Goal: Information Seeking & Learning: Learn about a topic

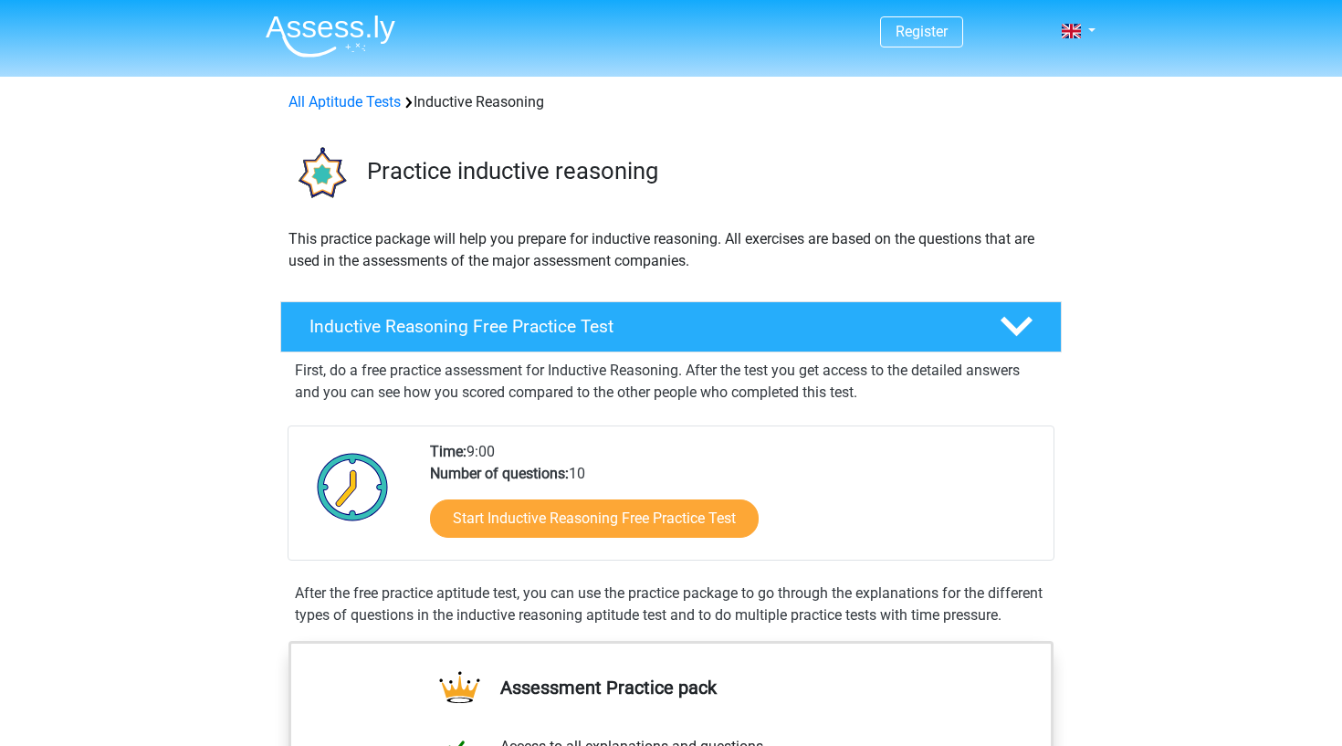
scroll to position [441, 0]
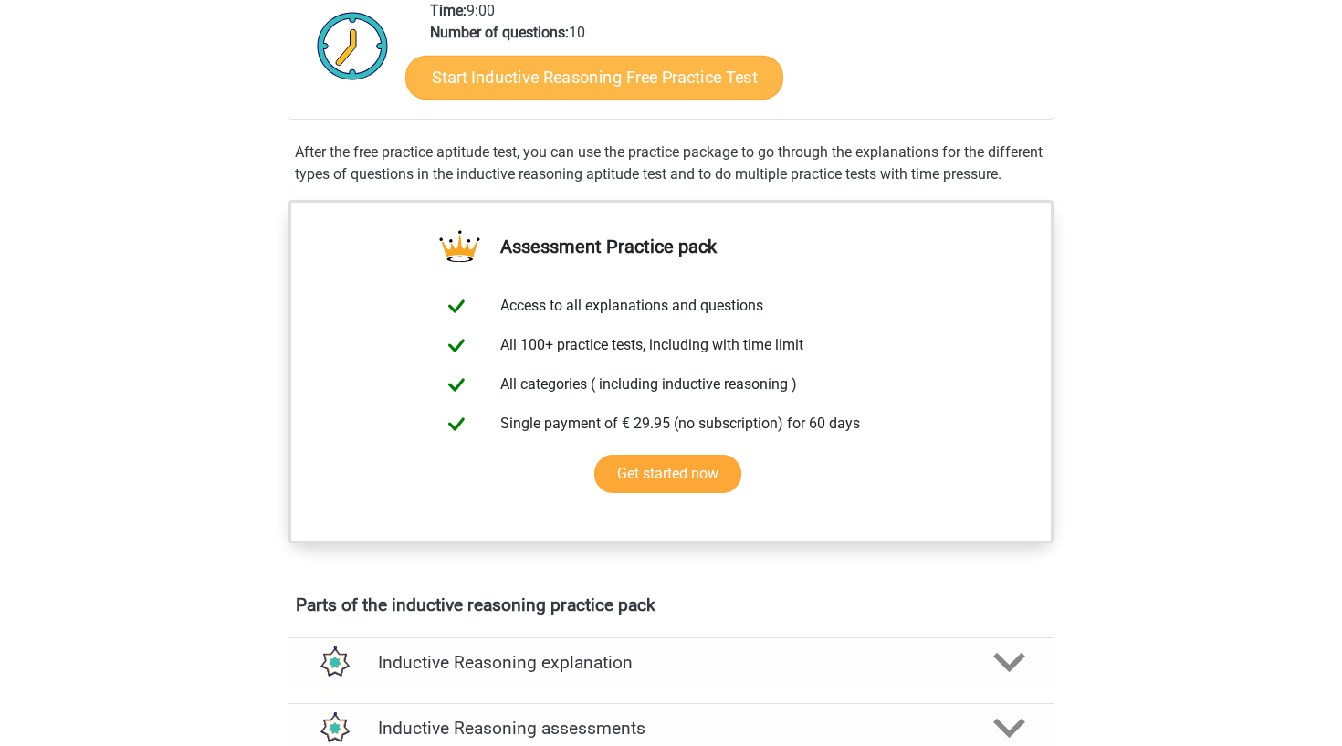
click at [467, 96] on link "Start Inductive Reasoning Free Practice Test" at bounding box center [594, 77] width 378 height 44
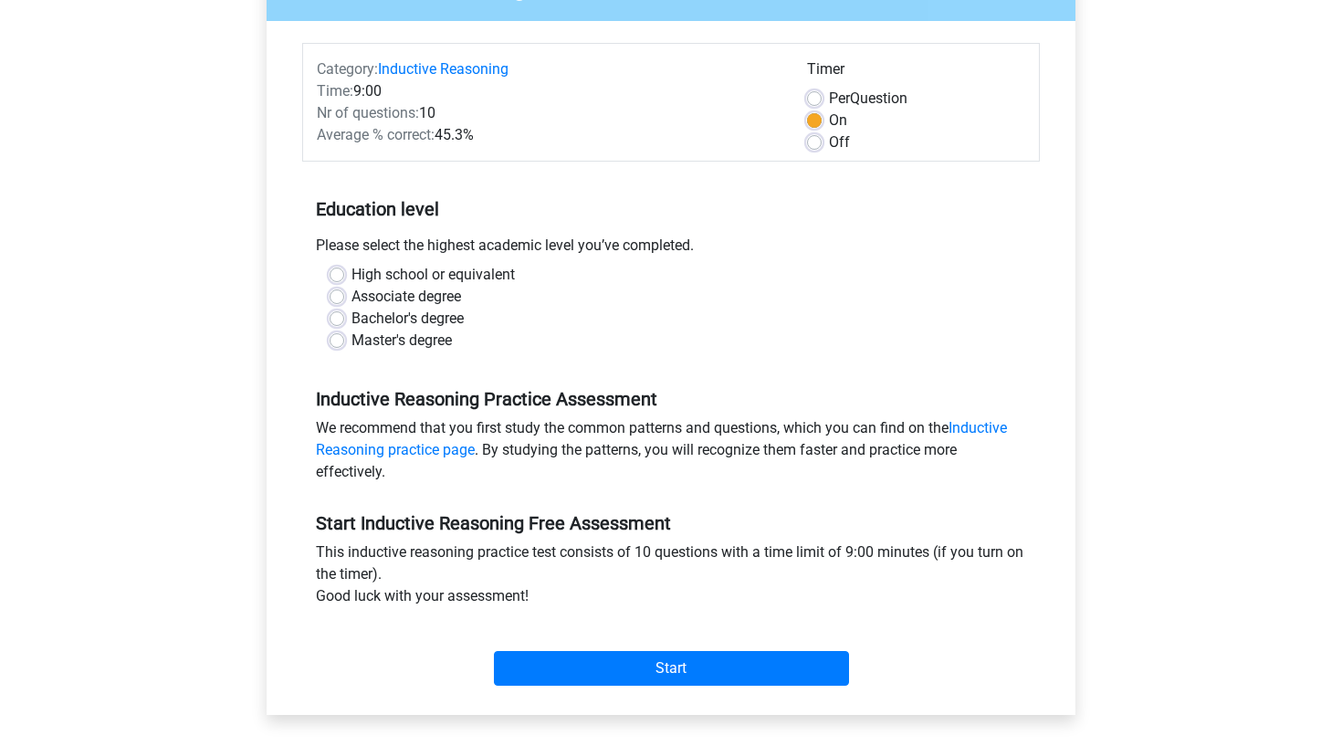
scroll to position [195, 0]
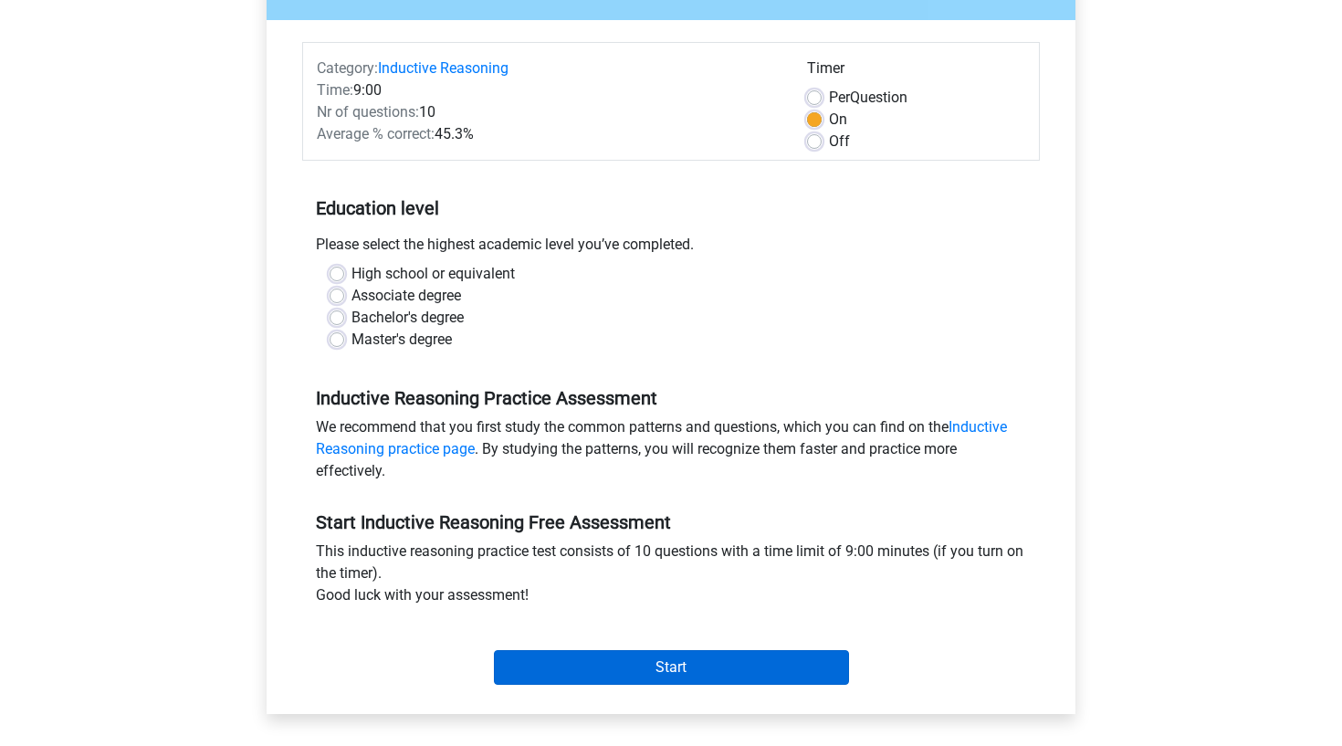
click at [564, 669] on input "Start" at bounding box center [671, 667] width 355 height 35
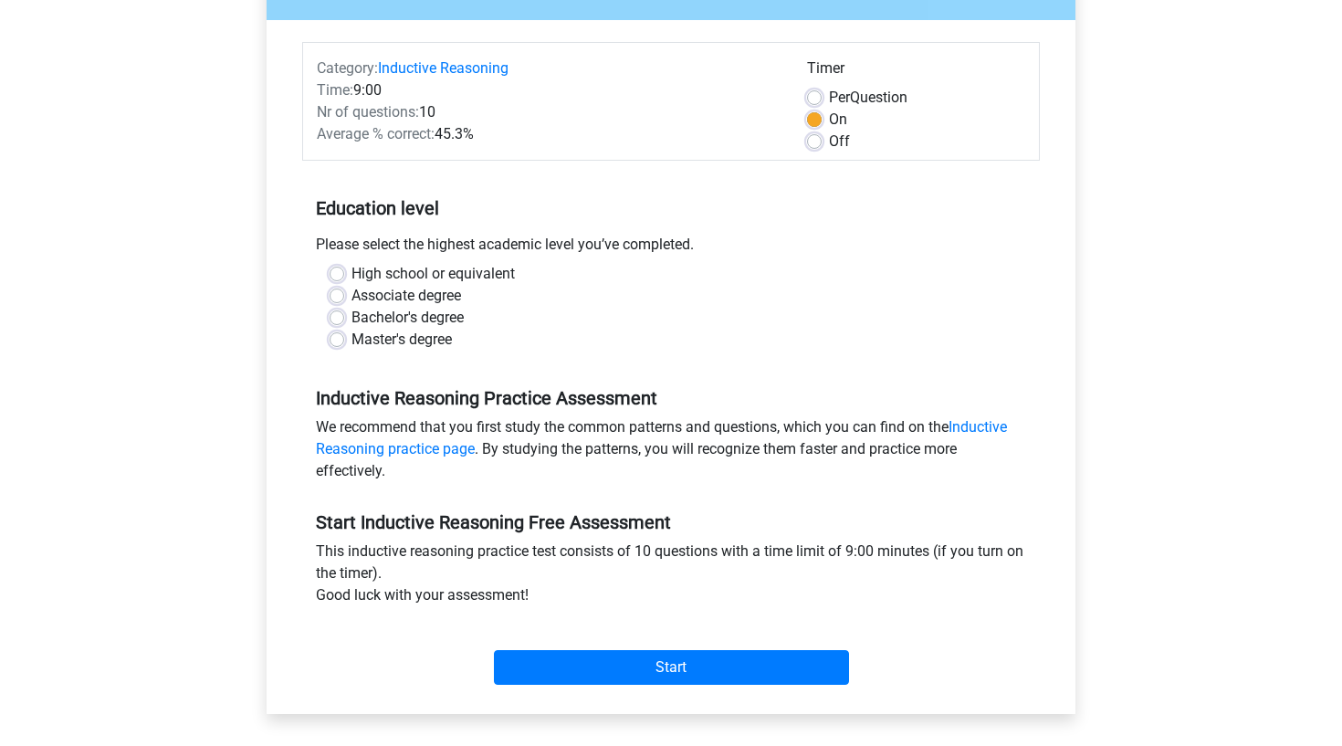
click at [379, 316] on label "Bachelor's degree" at bounding box center [407, 318] width 112 height 22
click at [344, 316] on input "Bachelor's degree" at bounding box center [336, 316] width 15 height 18
radio input "true"
click at [380, 282] on label "High school or equivalent" at bounding box center [432, 274] width 163 height 22
click at [344, 281] on input "High school or equivalent" at bounding box center [336, 272] width 15 height 18
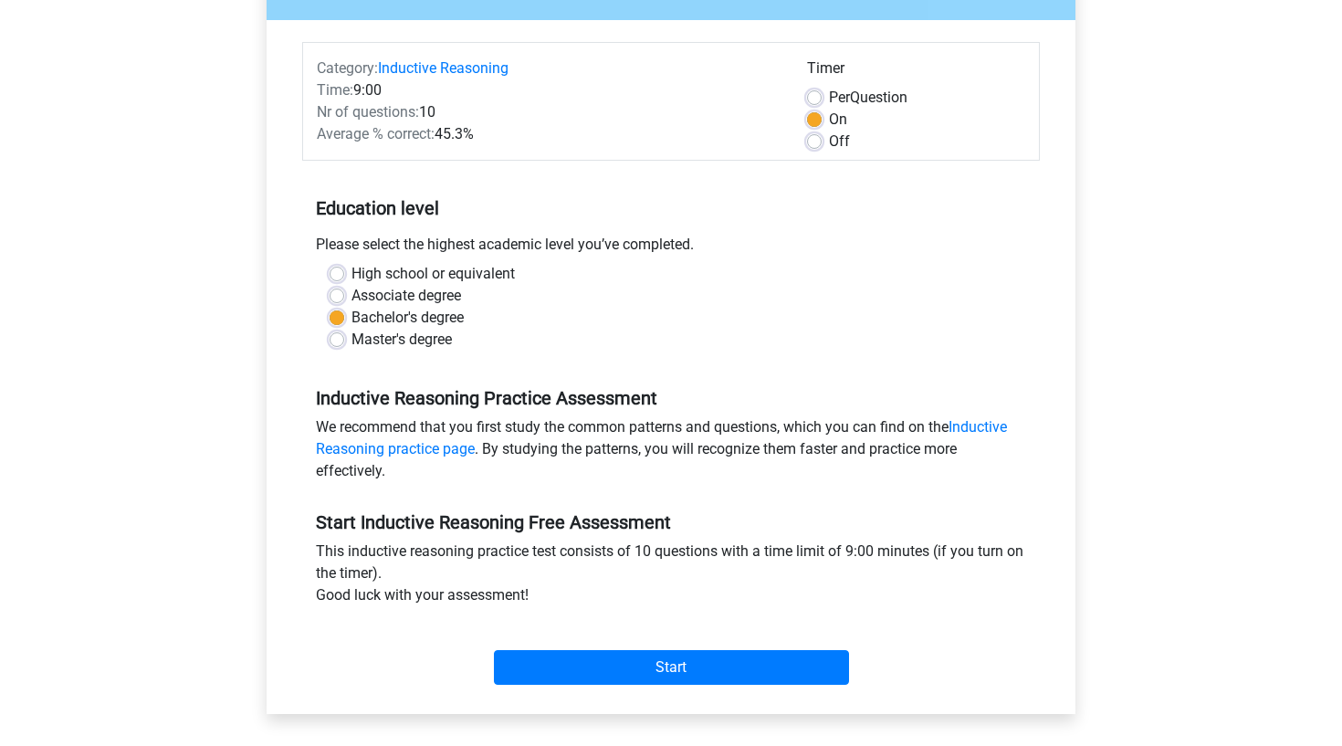
radio input "true"
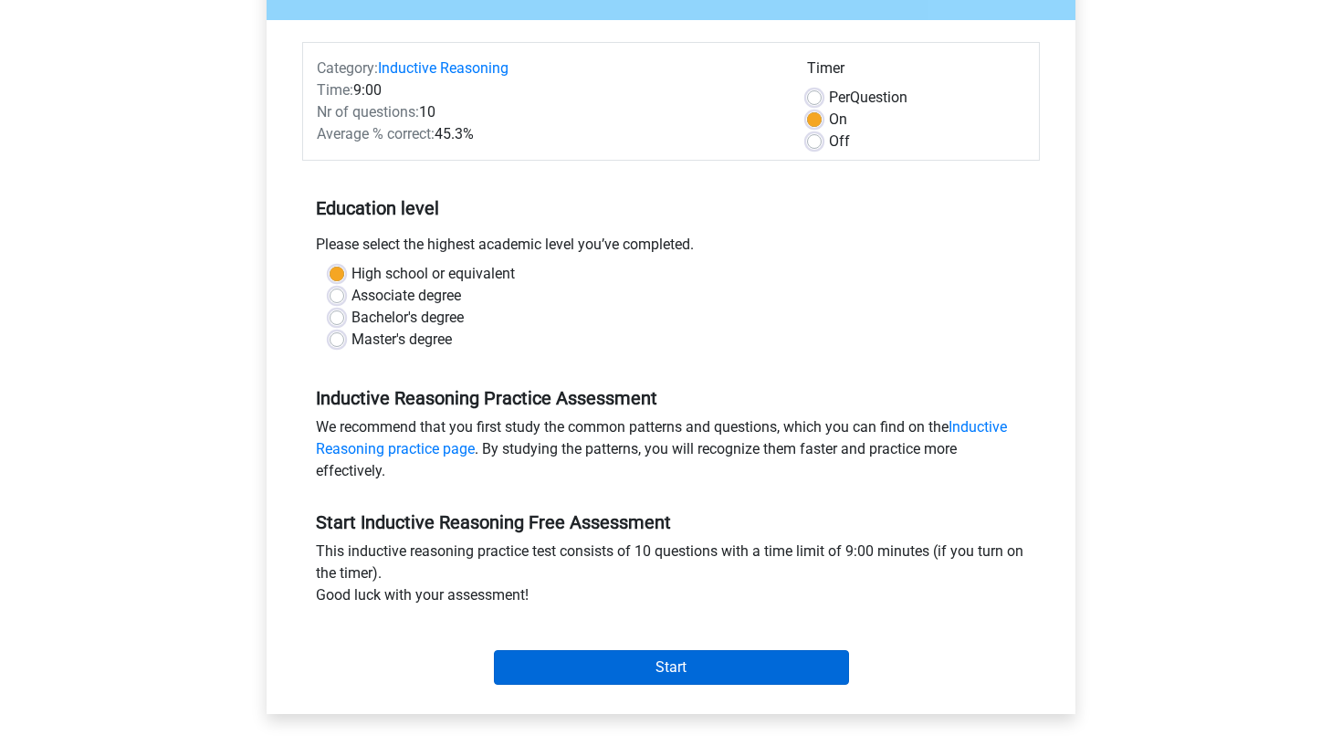
click at [569, 663] on input "Start" at bounding box center [671, 667] width 355 height 35
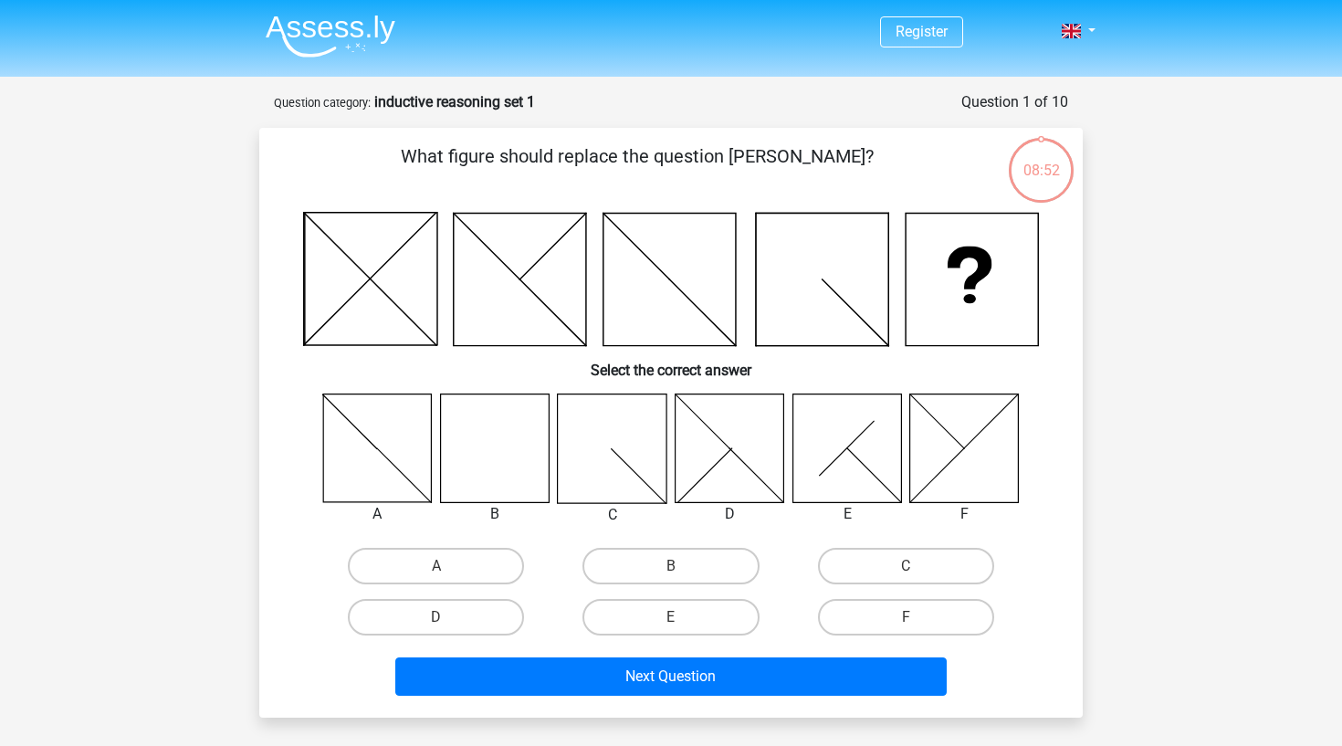
click at [681, 575] on input "B" at bounding box center [677, 572] width 12 height 12
radio input "true"
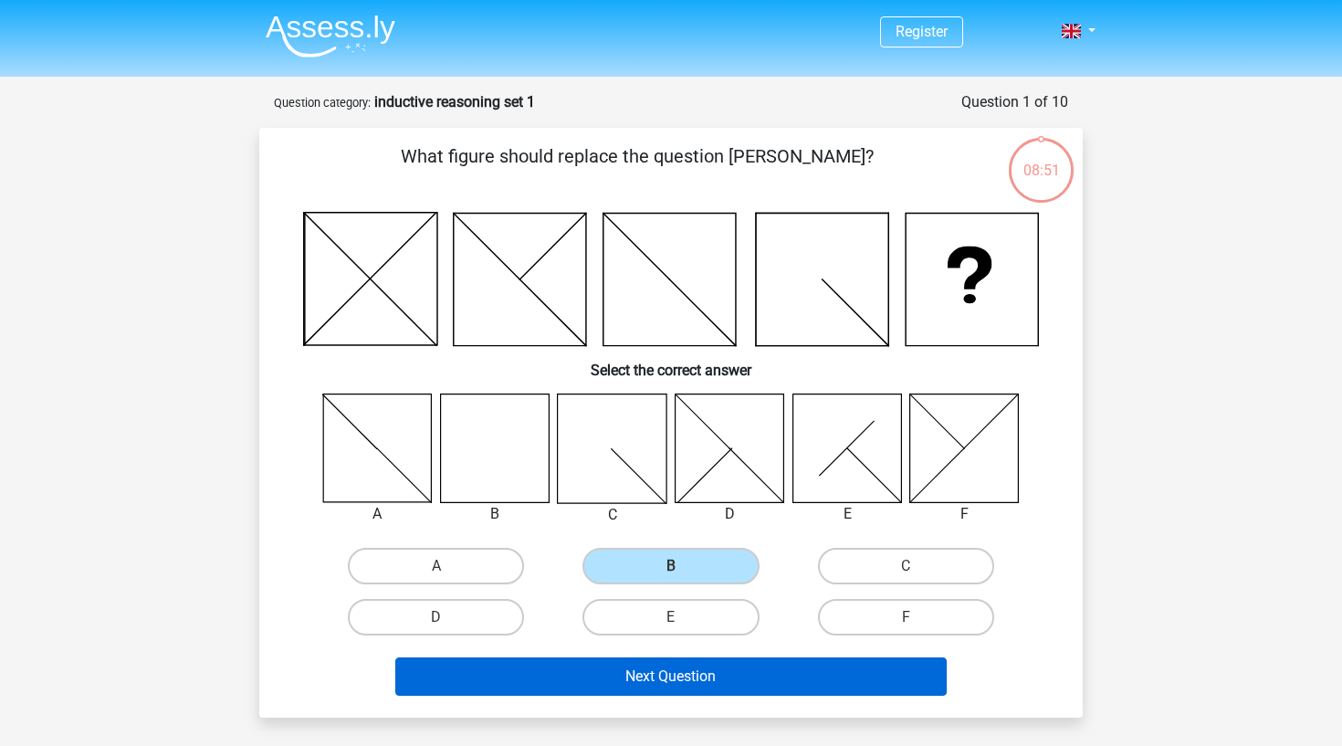
click at [697, 693] on button "Next Question" at bounding box center [671, 676] width 552 height 38
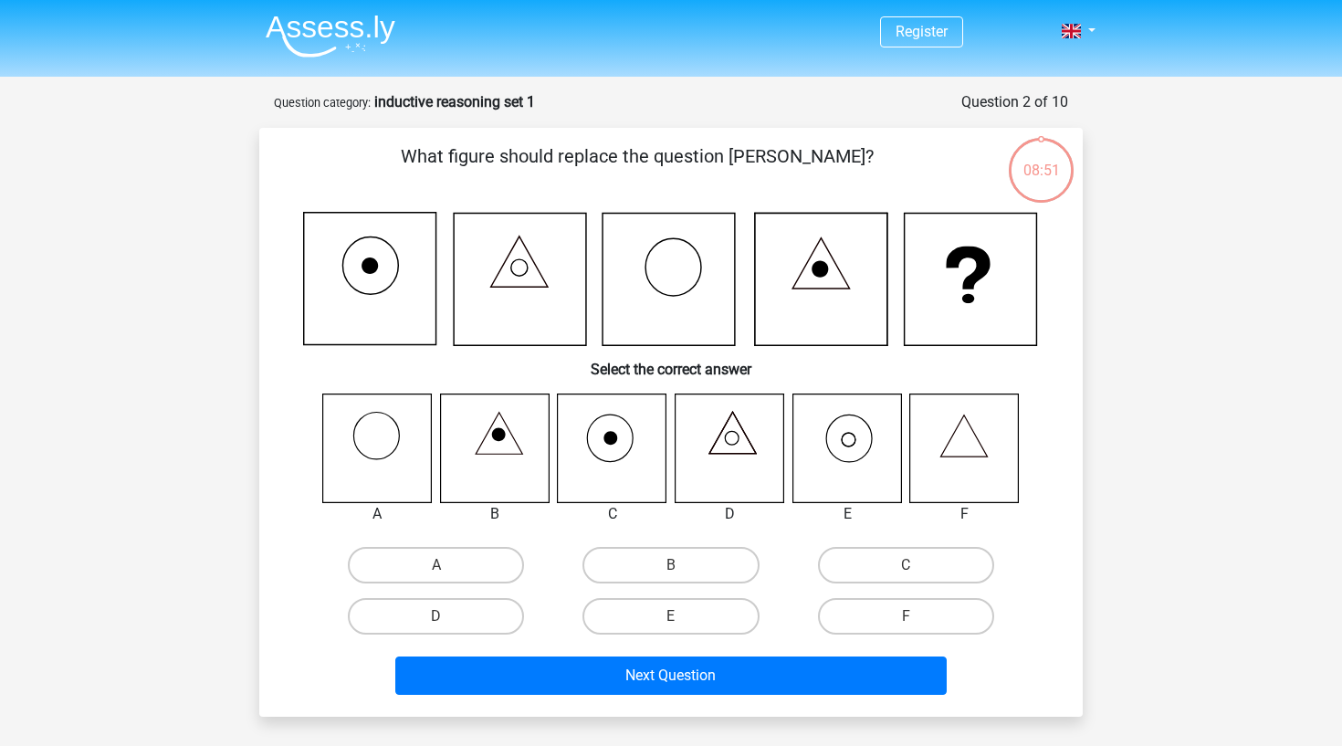
scroll to position [91, 0]
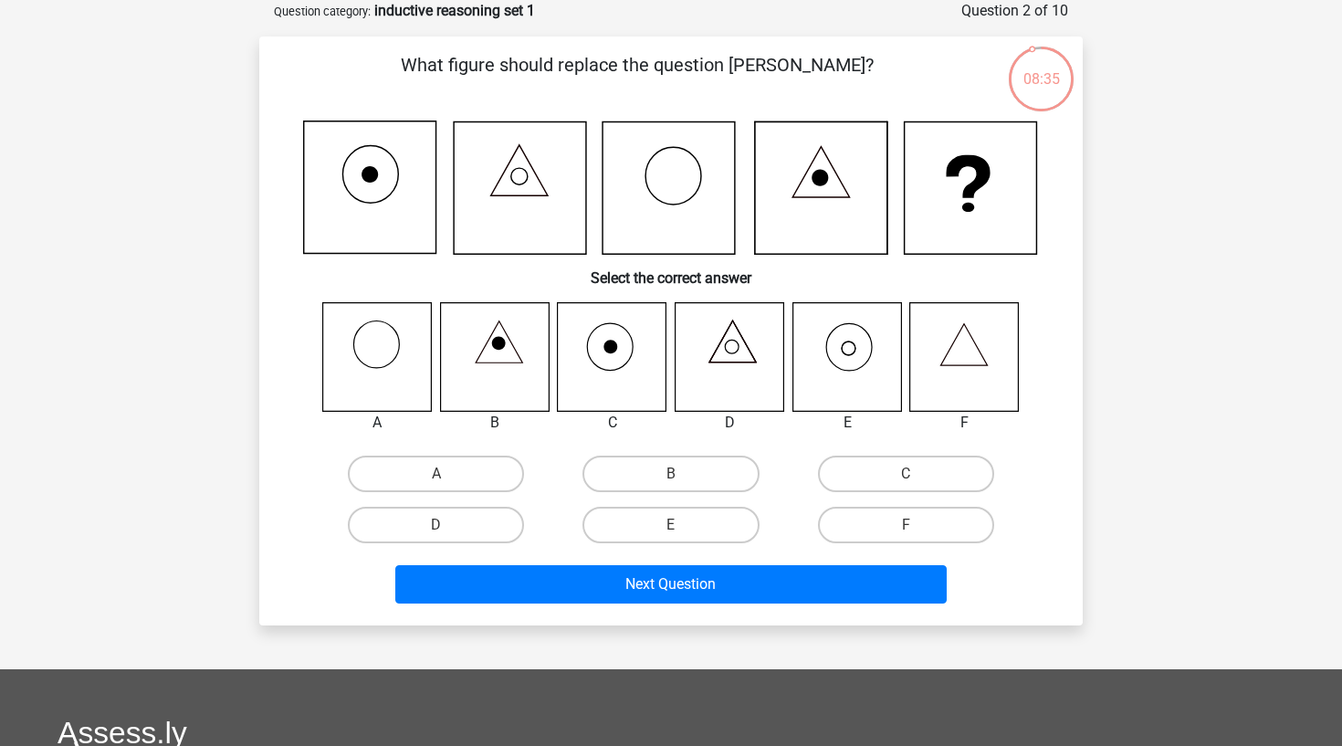
click at [675, 526] on input "E" at bounding box center [677, 531] width 12 height 12
radio input "true"
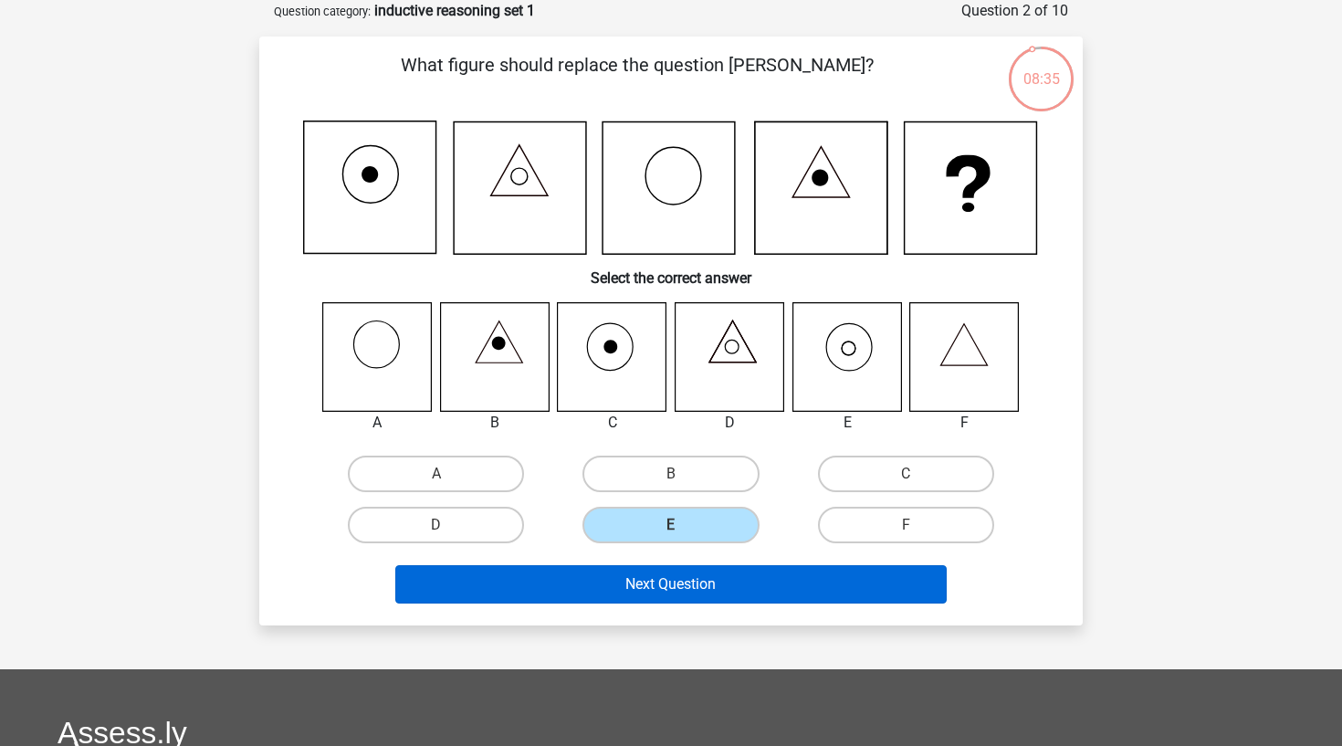
click at [684, 575] on button "Next Question" at bounding box center [671, 584] width 552 height 38
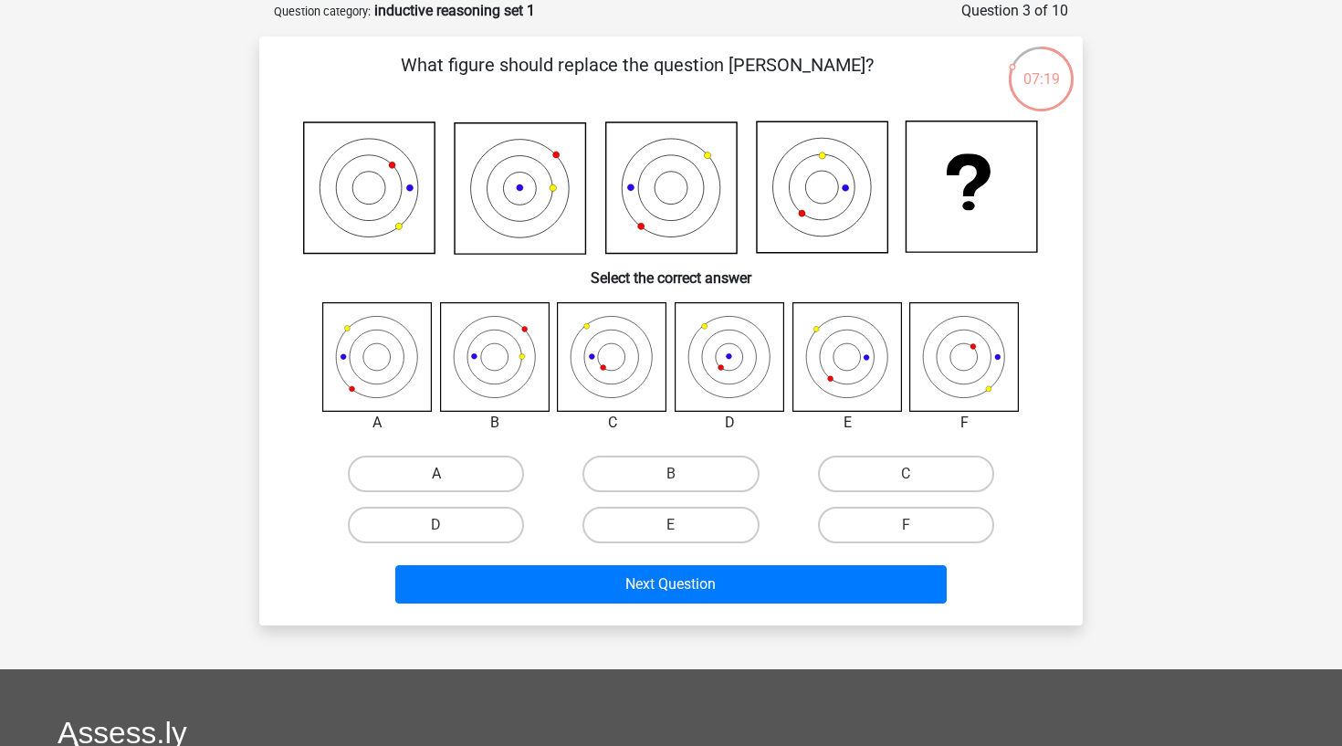
click at [452, 478] on label "A" at bounding box center [436, 473] width 176 height 37
click at [448, 478] on input "A" at bounding box center [442, 480] width 12 height 12
radio input "true"
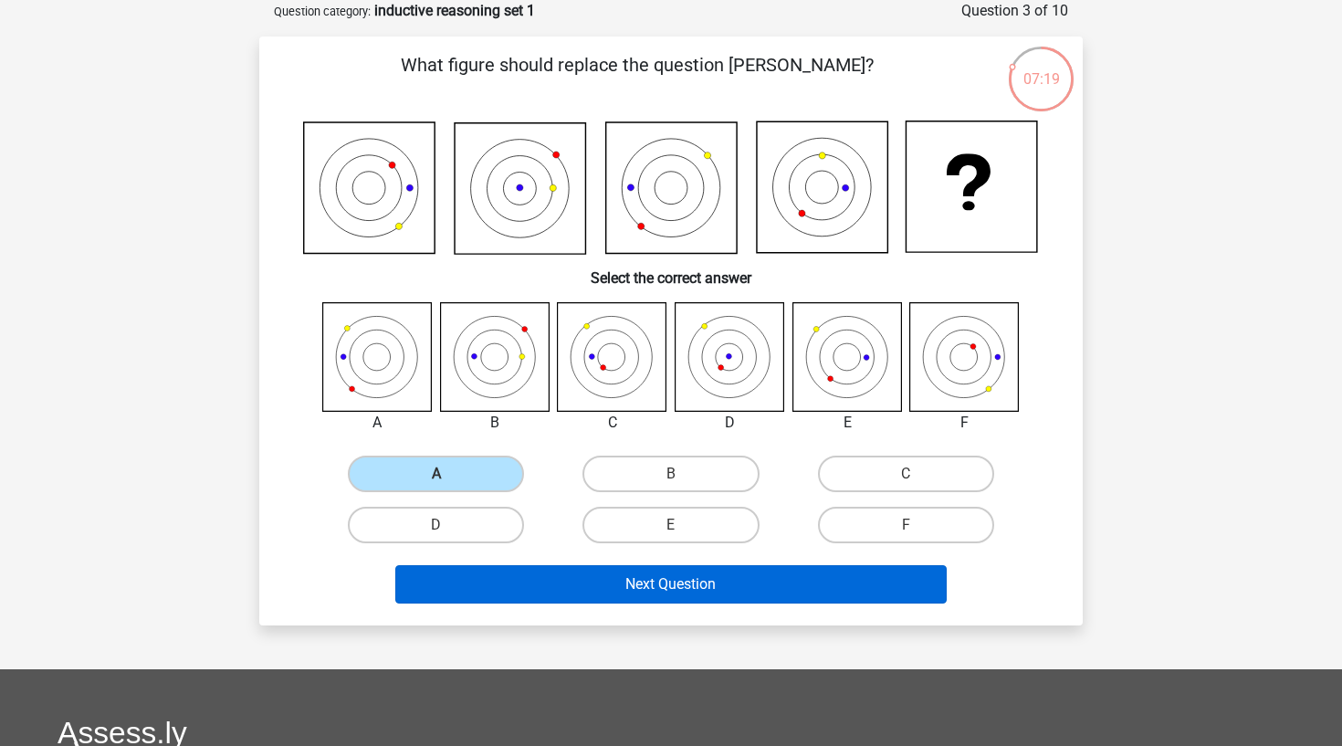
click at [549, 594] on button "Next Question" at bounding box center [671, 584] width 552 height 38
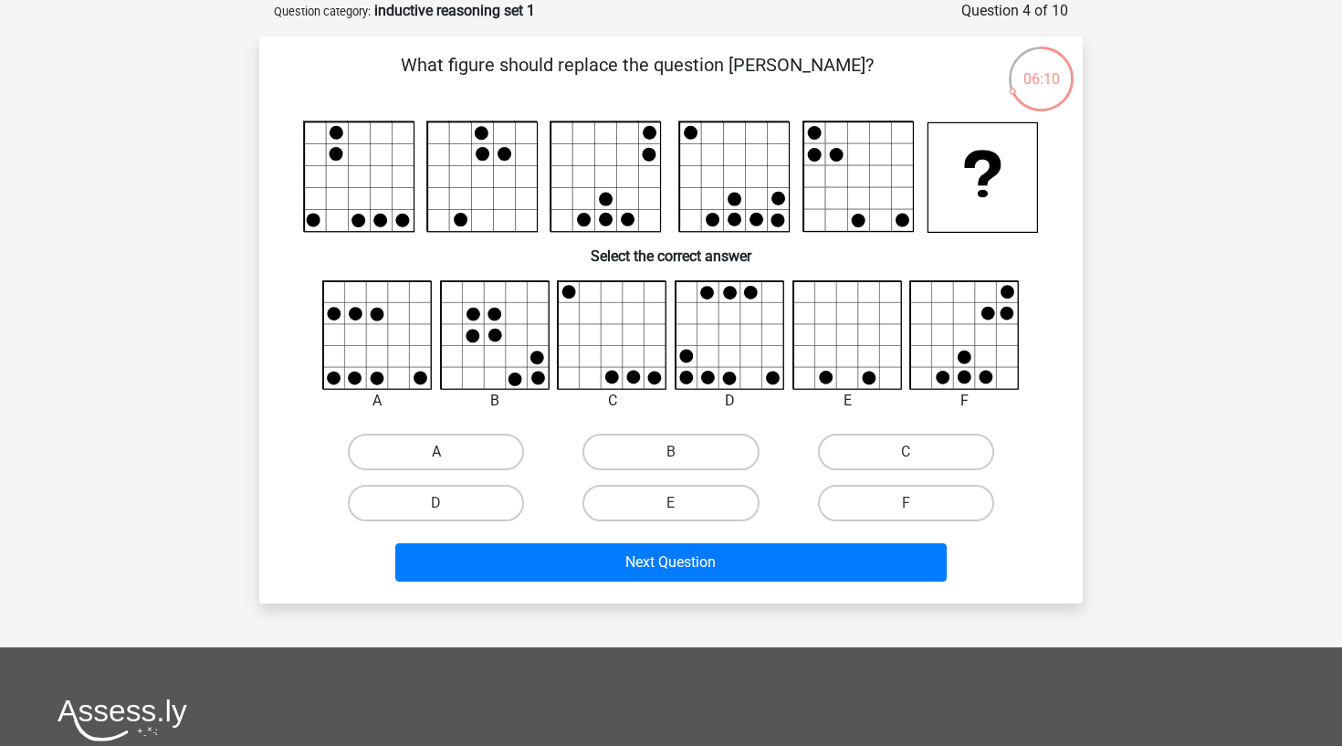
click at [500, 434] on label "A" at bounding box center [436, 452] width 176 height 37
click at [448, 452] on input "A" at bounding box center [442, 458] width 12 height 12
radio input "true"
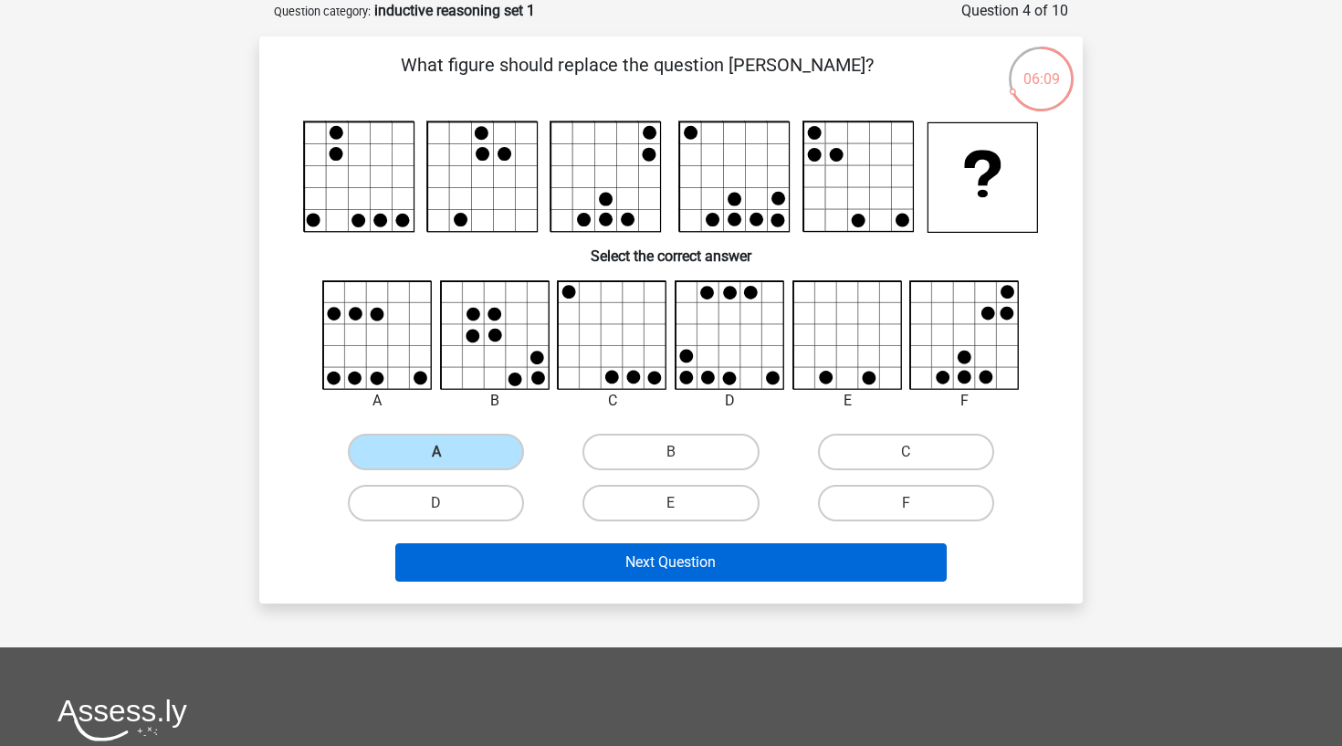
click at [602, 574] on button "Next Question" at bounding box center [671, 562] width 552 height 38
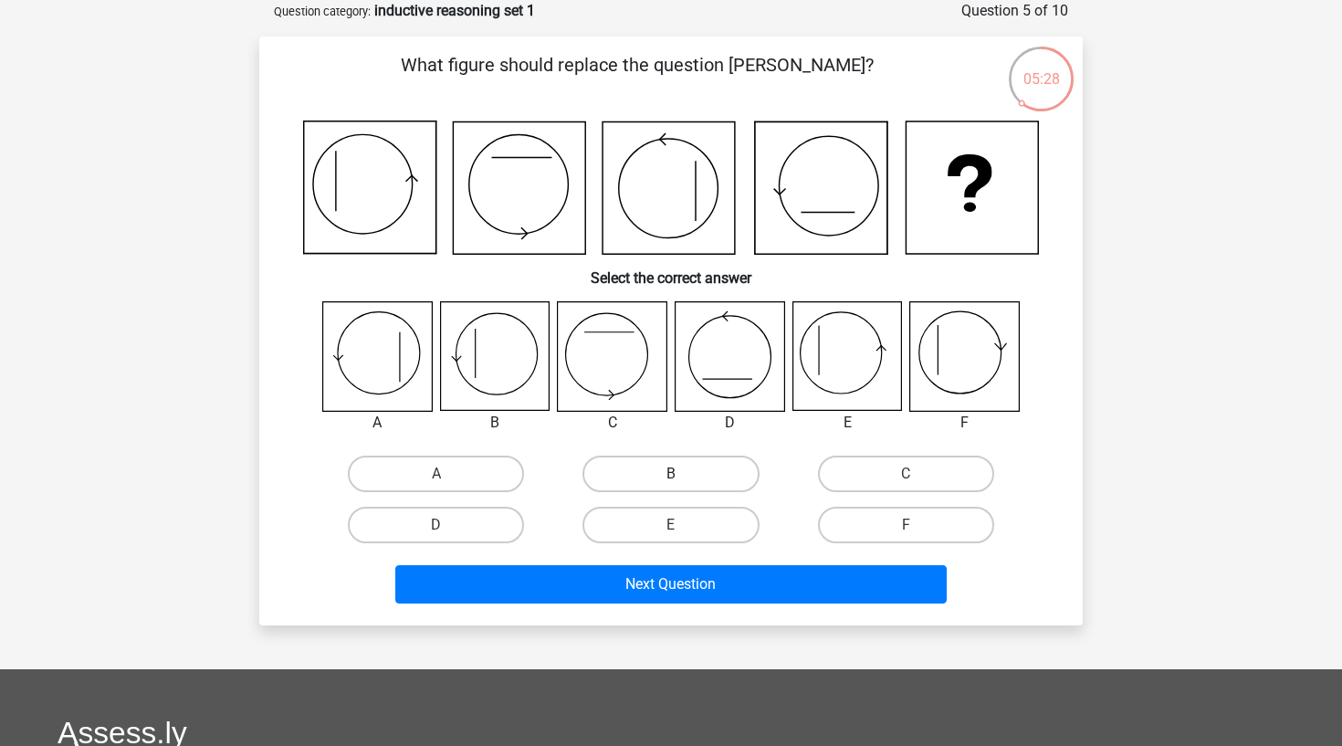
click at [648, 487] on label "B" at bounding box center [670, 473] width 176 height 37
click at [671, 486] on input "B" at bounding box center [677, 480] width 12 height 12
radio input "true"
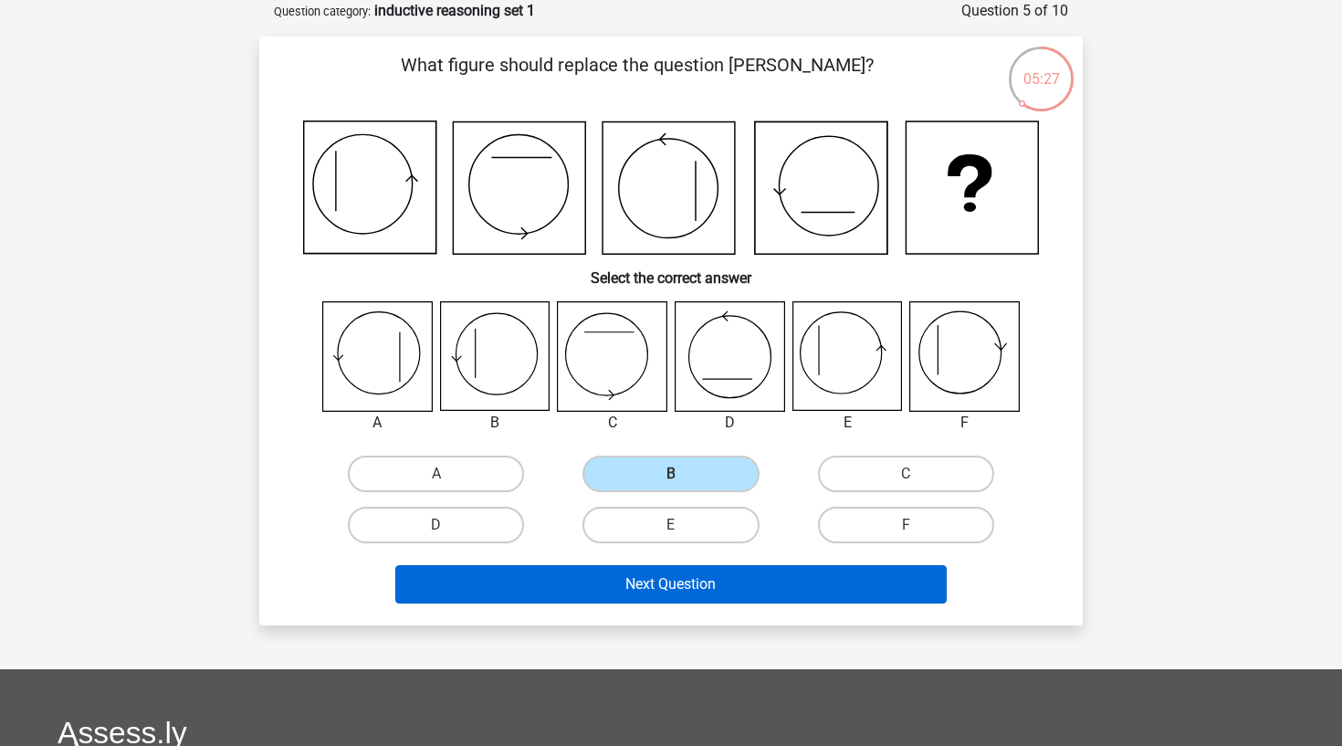
click at [641, 577] on button "Next Question" at bounding box center [671, 584] width 552 height 38
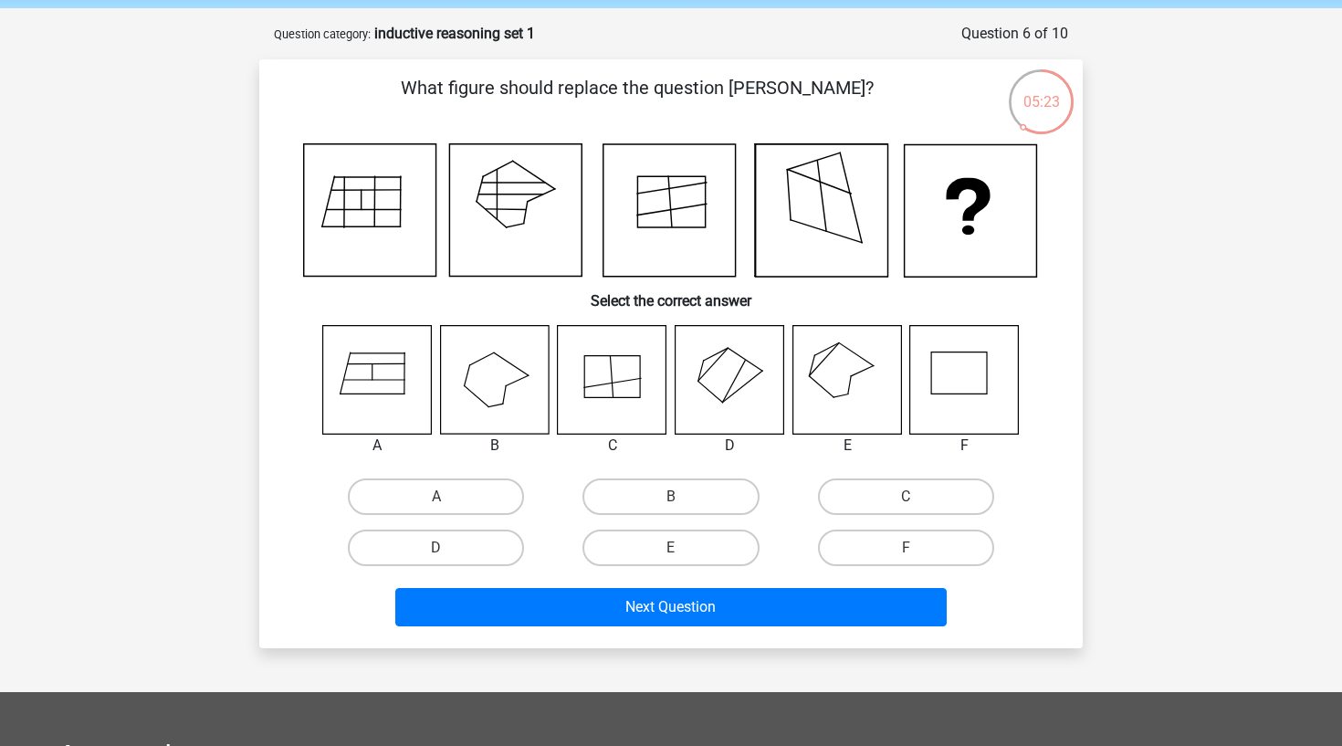
scroll to position [72, 0]
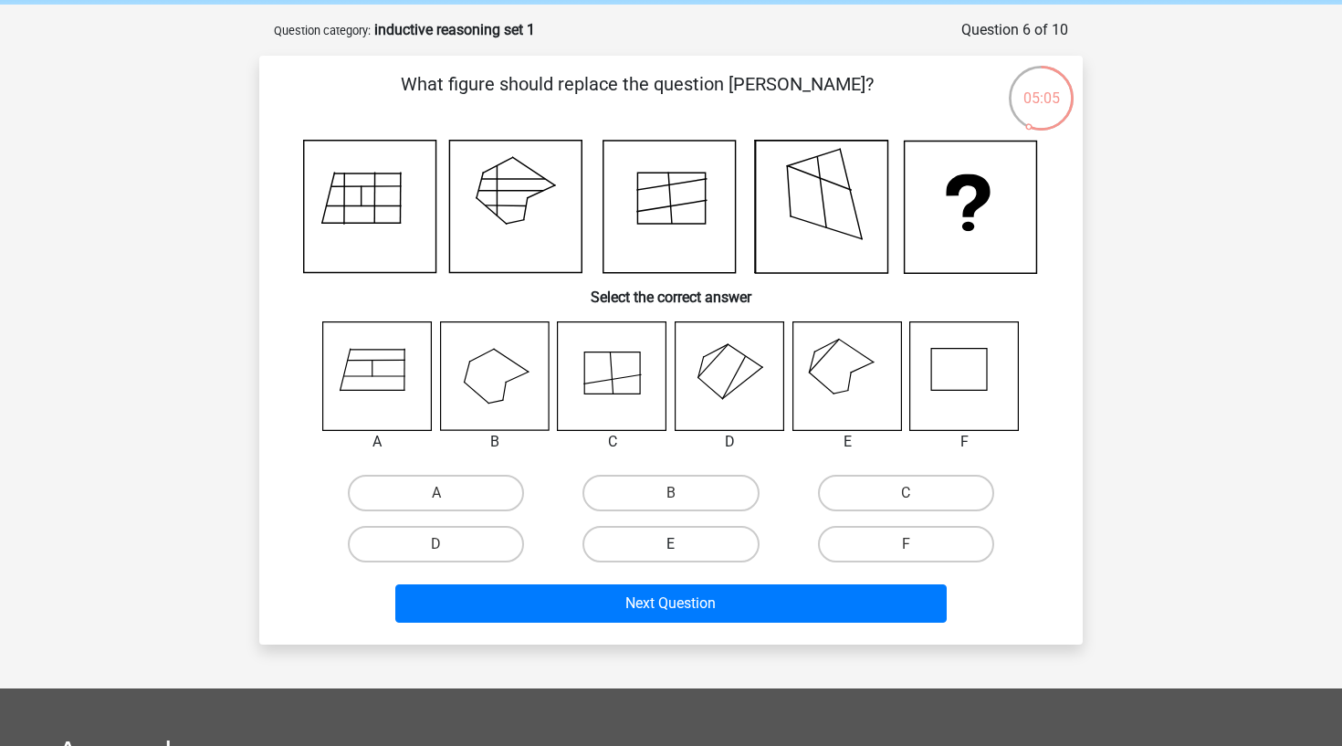
click at [651, 550] on label "E" at bounding box center [670, 544] width 176 height 37
click at [671, 550] on input "E" at bounding box center [677, 550] width 12 height 12
radio input "true"
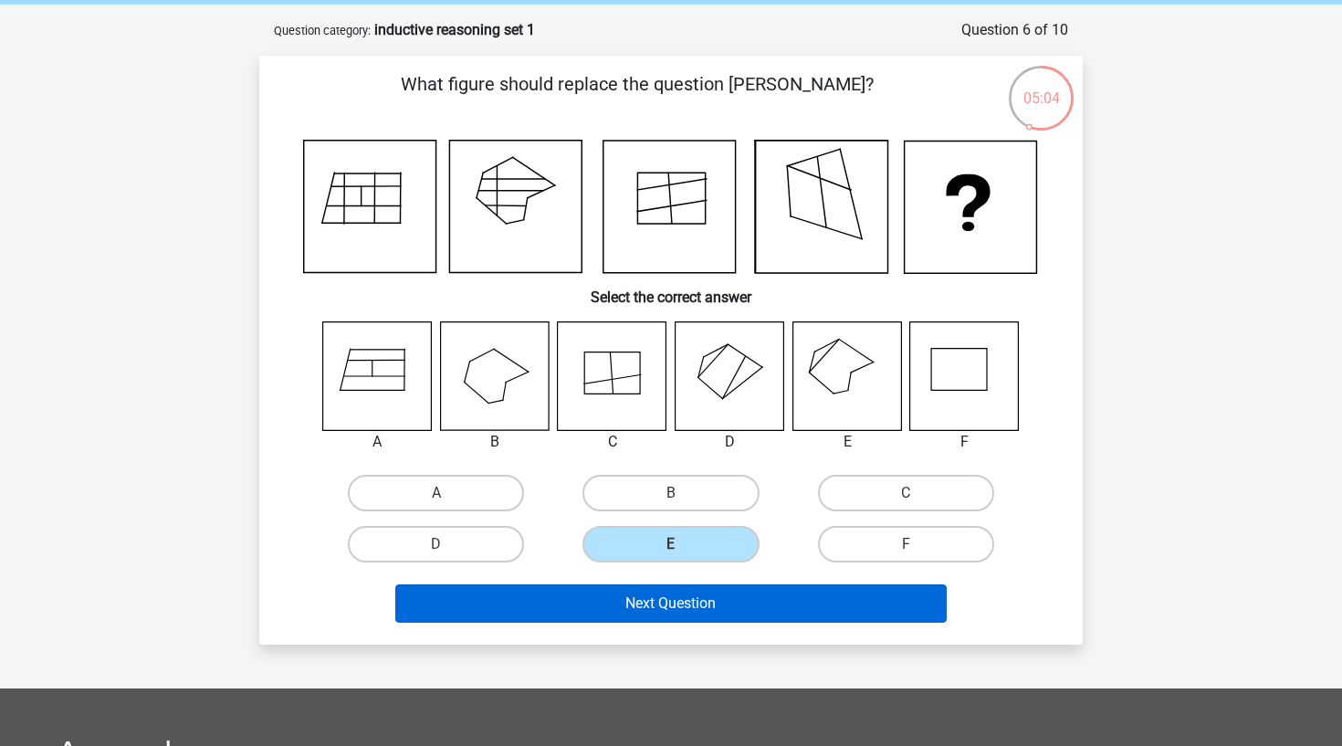
click at [648, 592] on button "Next Question" at bounding box center [671, 603] width 552 height 38
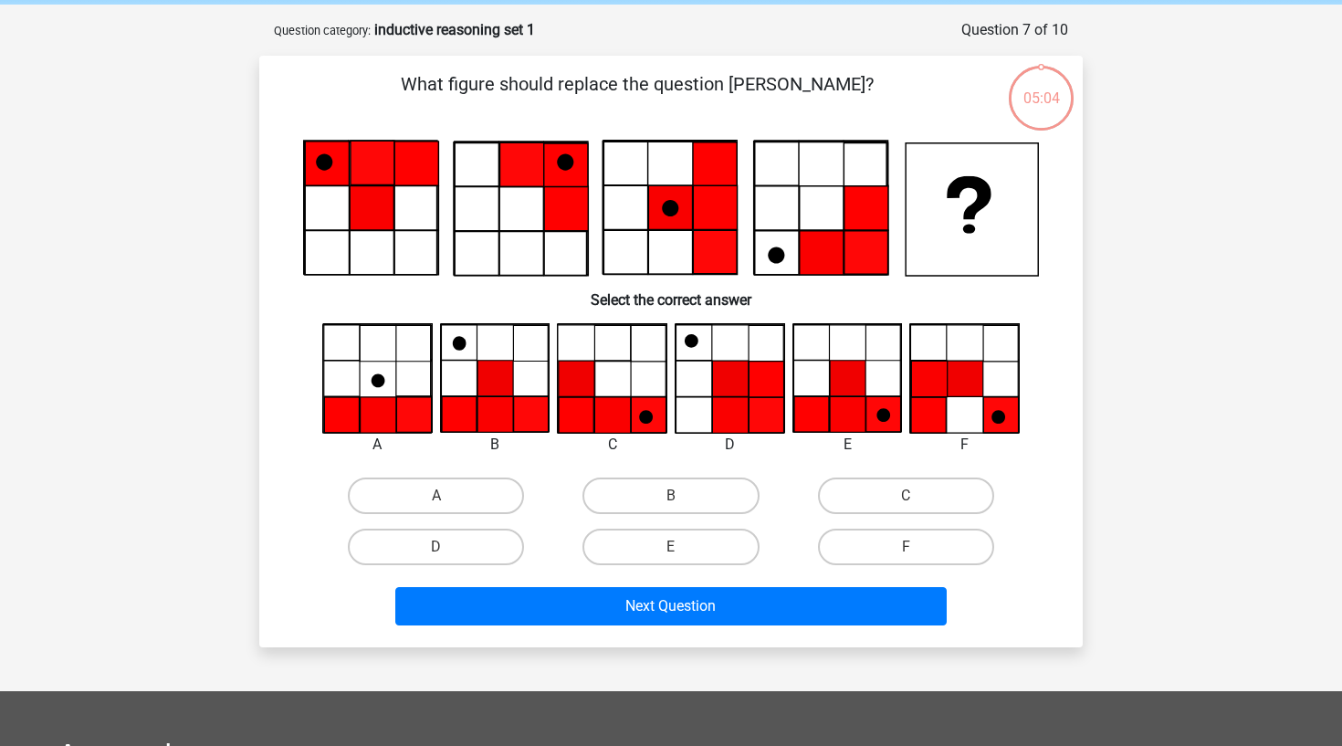
scroll to position [91, 0]
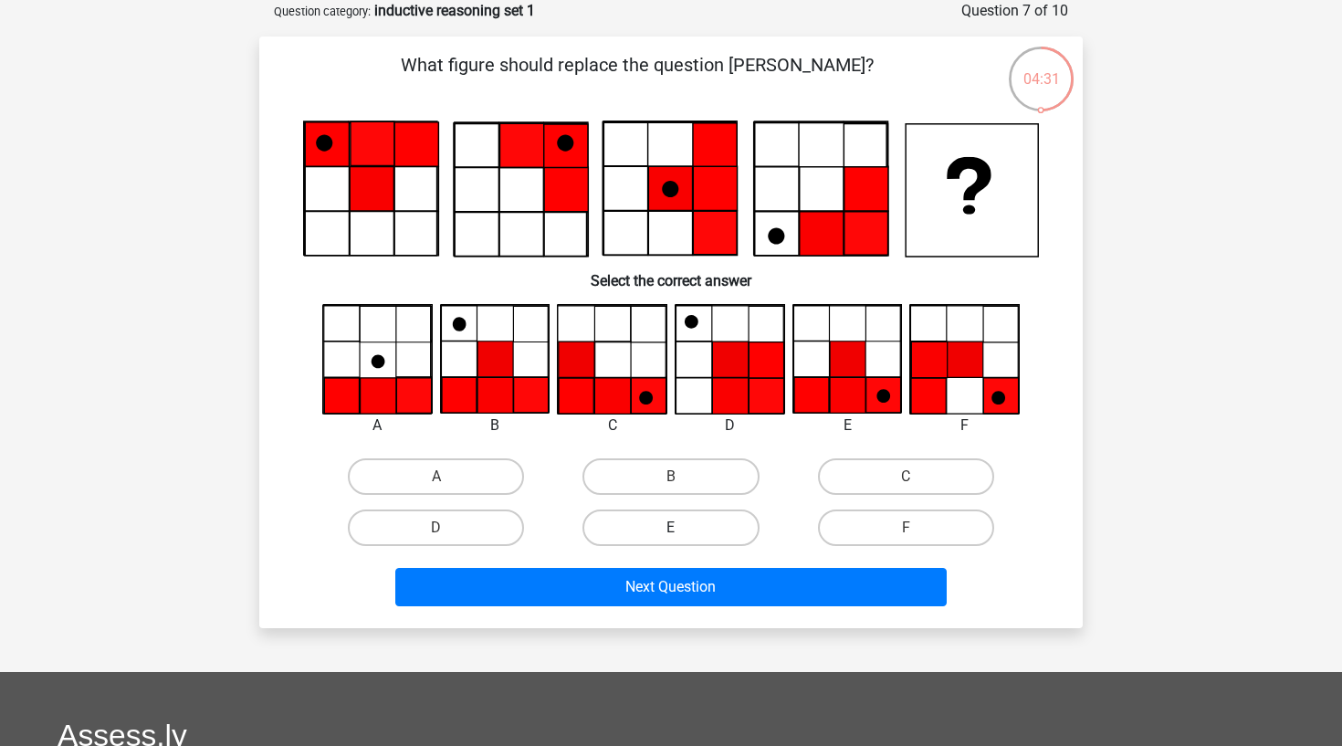
click at [606, 518] on label "E" at bounding box center [670, 527] width 176 height 37
click at [671, 528] on input "E" at bounding box center [677, 534] width 12 height 12
radio input "true"
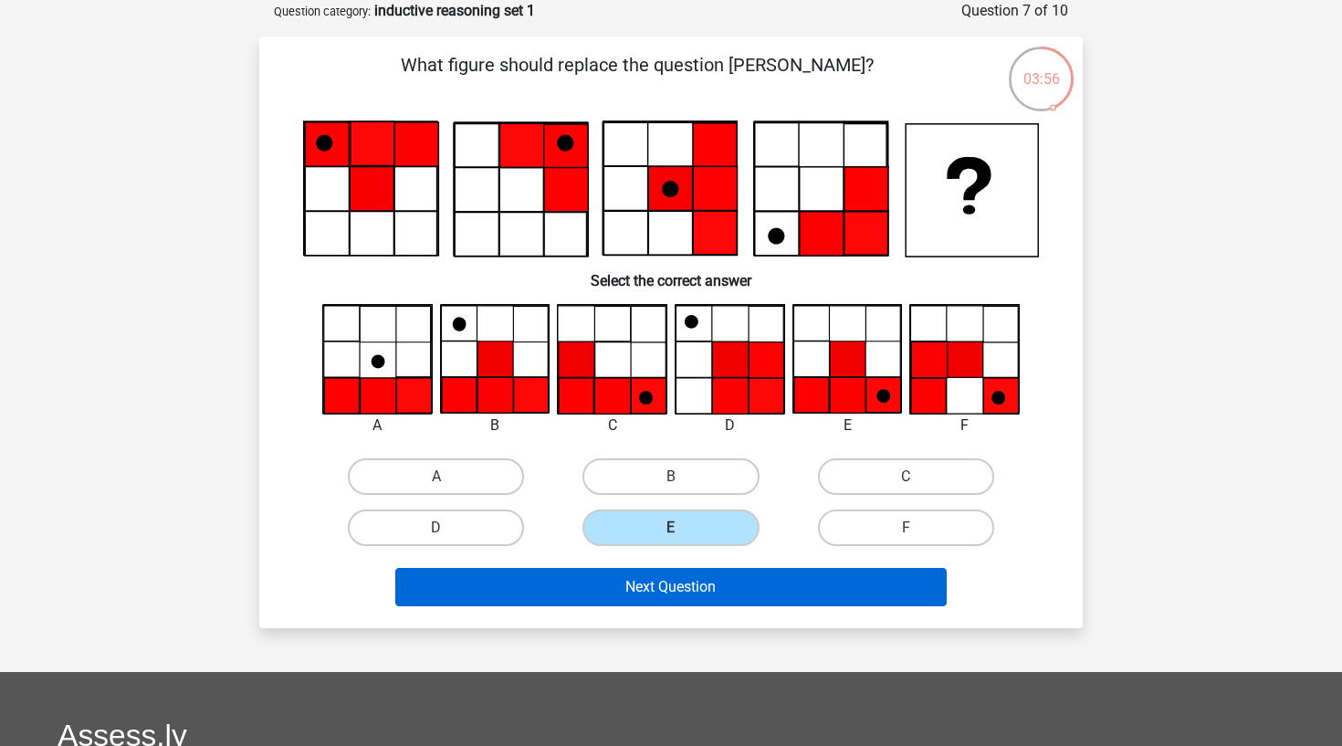
click at [659, 595] on button "Next Question" at bounding box center [671, 587] width 552 height 38
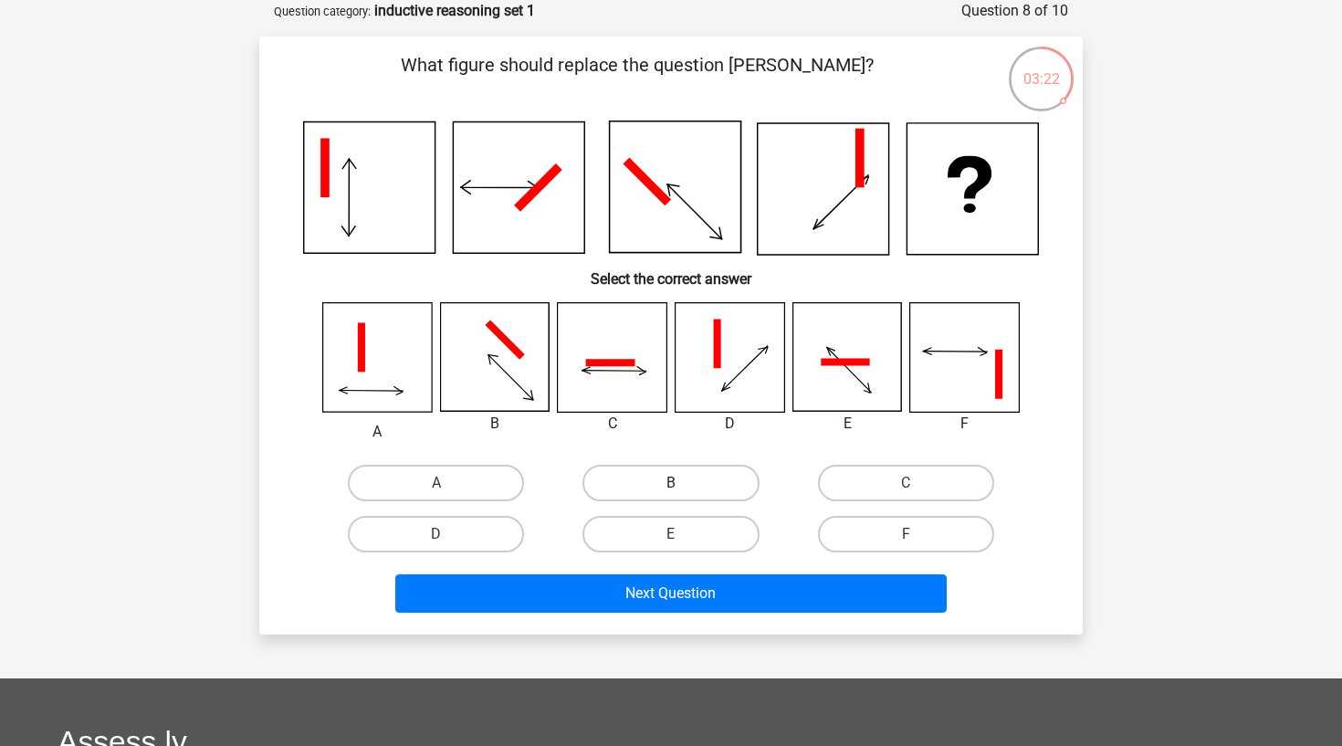
click at [608, 471] on label "B" at bounding box center [670, 483] width 176 height 37
click at [671, 483] on input "B" at bounding box center [677, 489] width 12 height 12
radio input "true"
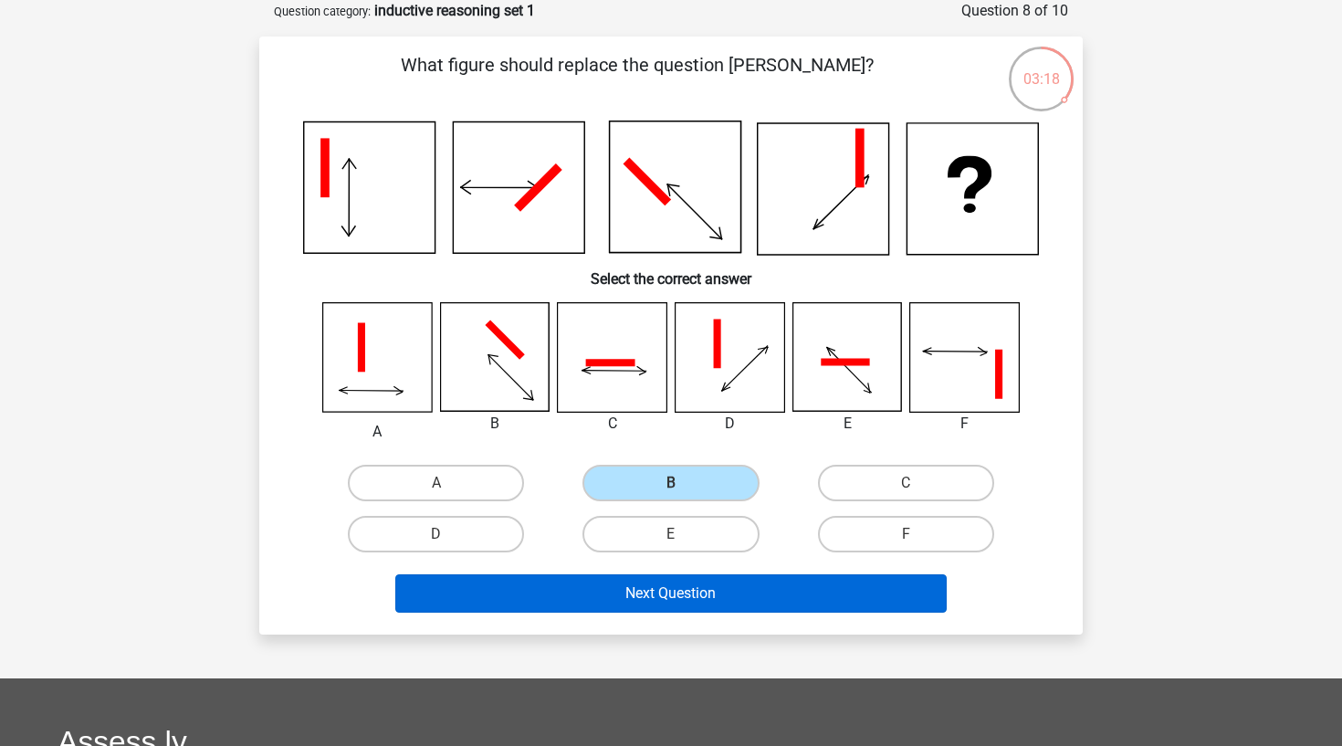
click at [624, 588] on button "Next Question" at bounding box center [671, 593] width 552 height 38
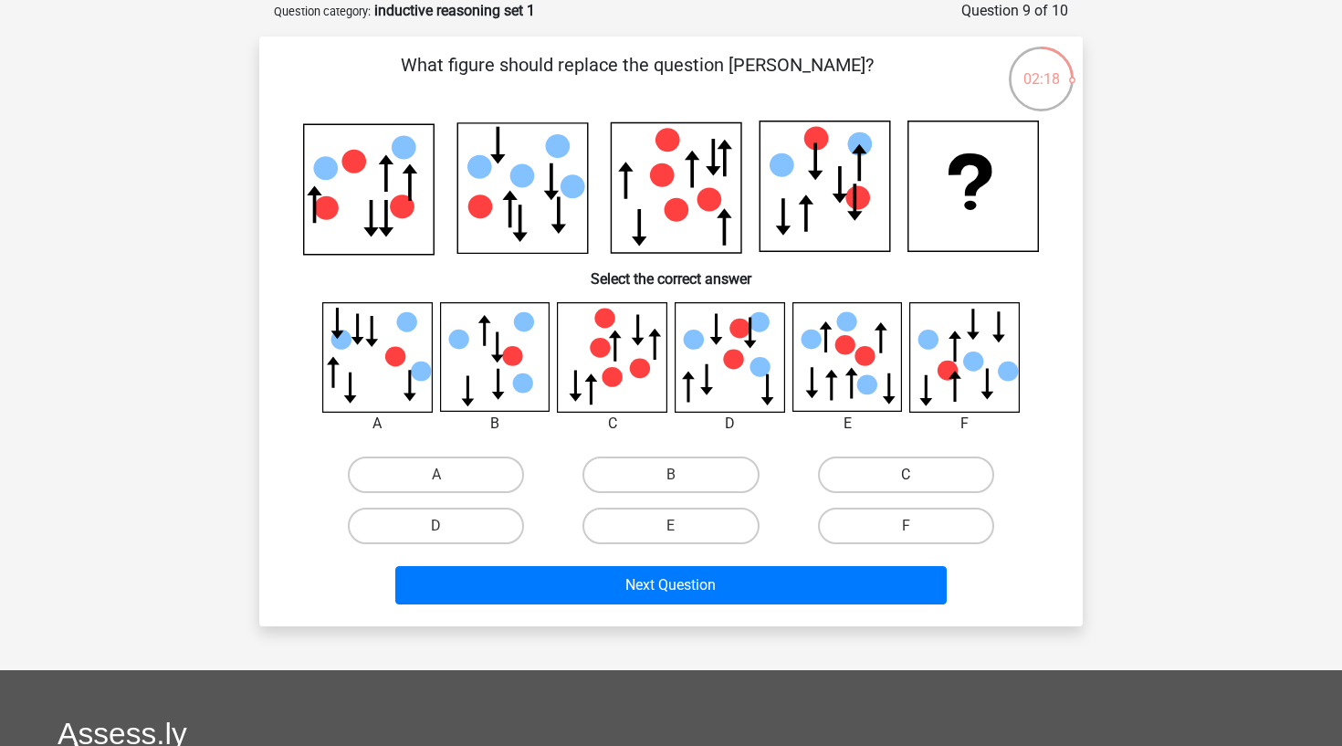
click at [893, 464] on label "C" at bounding box center [906, 474] width 176 height 37
click at [905, 475] on input "C" at bounding box center [911, 481] width 12 height 12
radio input "true"
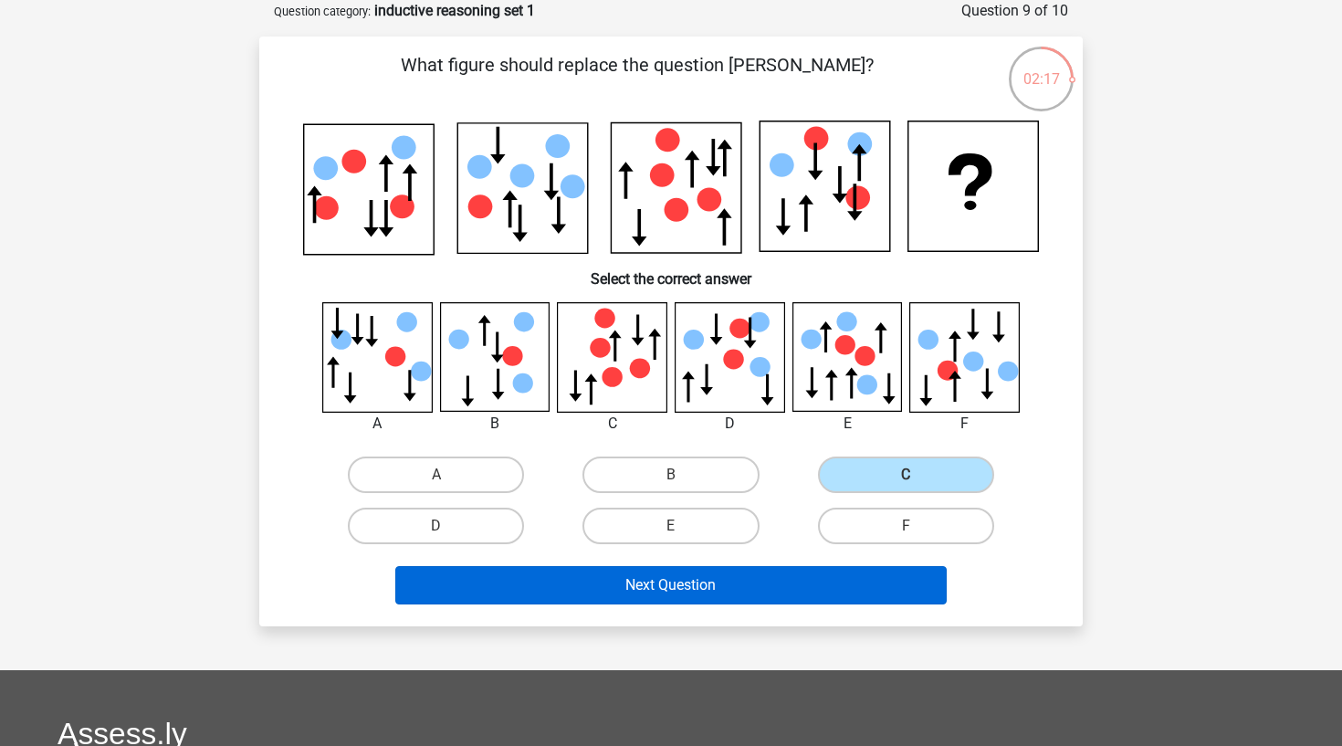
click at [736, 571] on button "Next Question" at bounding box center [671, 585] width 552 height 38
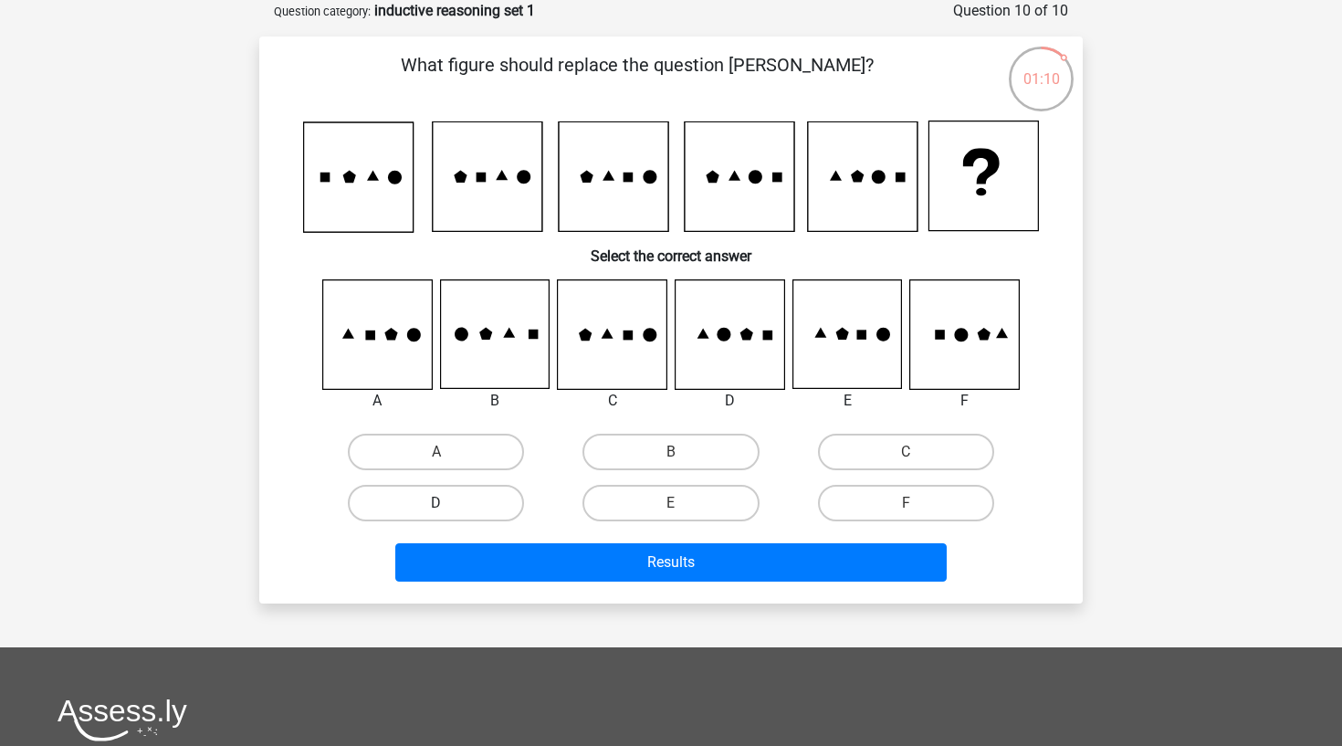
click at [475, 514] on label "D" at bounding box center [436, 503] width 176 height 37
click at [448, 514] on input "D" at bounding box center [442, 509] width 12 height 12
radio input "true"
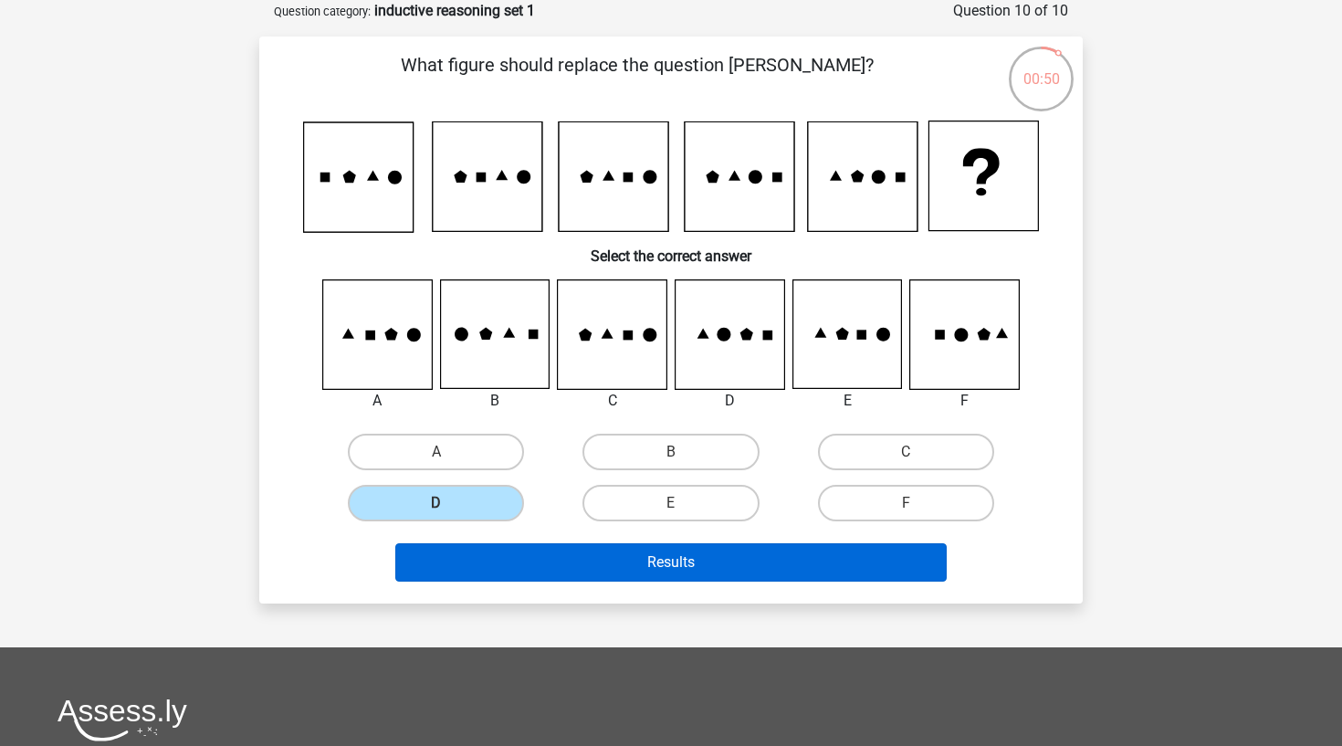
click at [574, 568] on button "Results" at bounding box center [671, 562] width 552 height 38
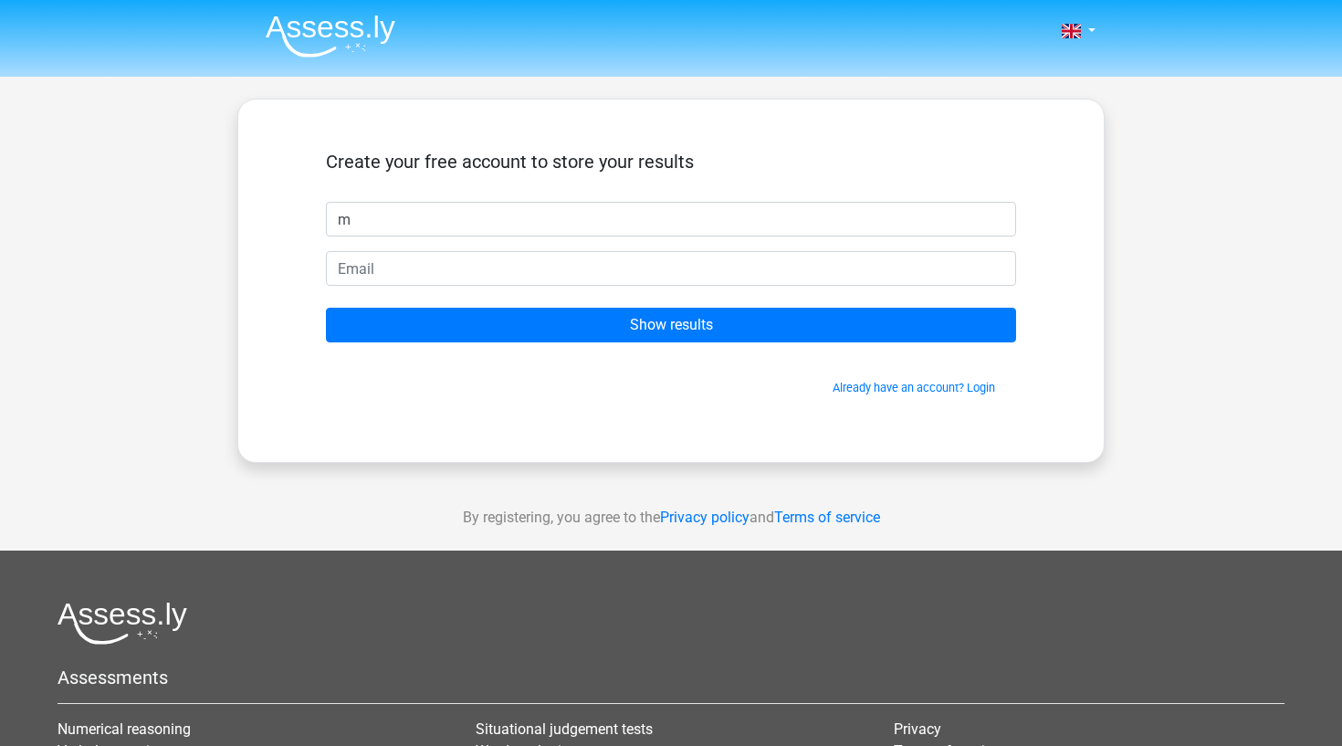
type input "m"
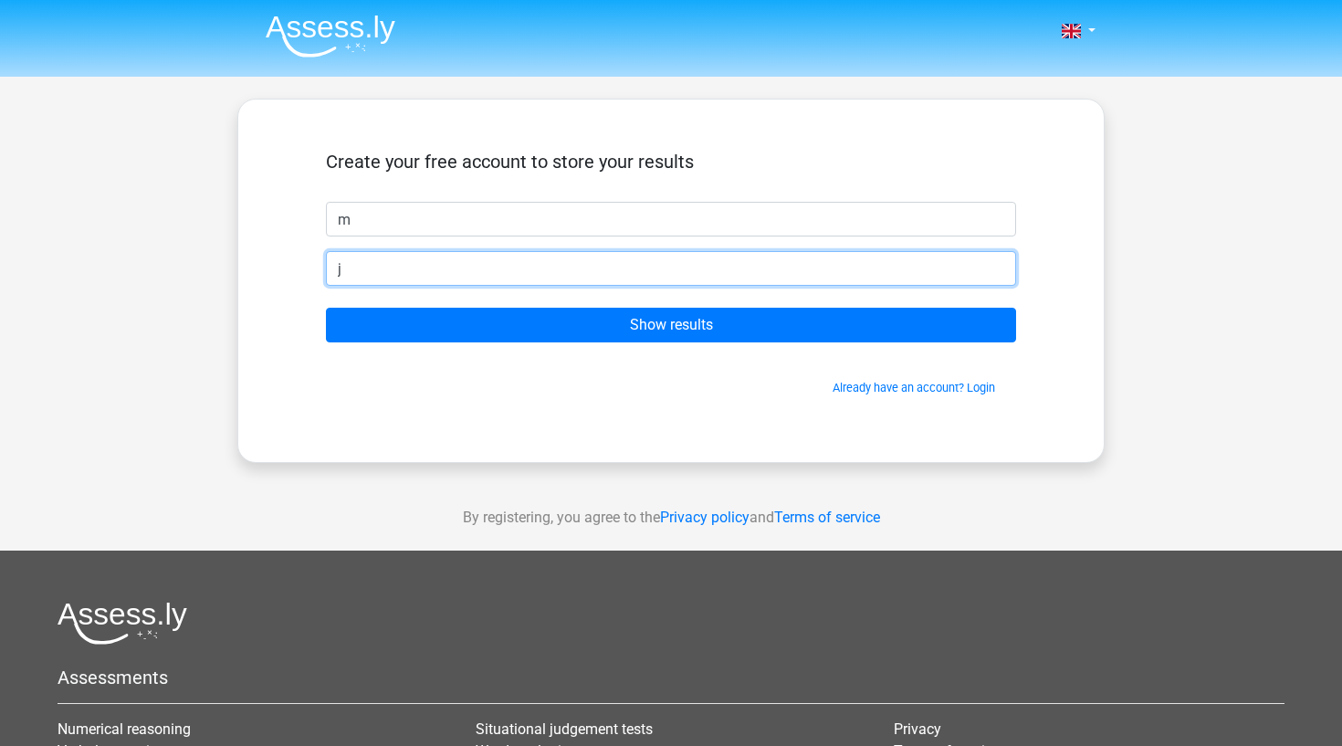
type input "j"
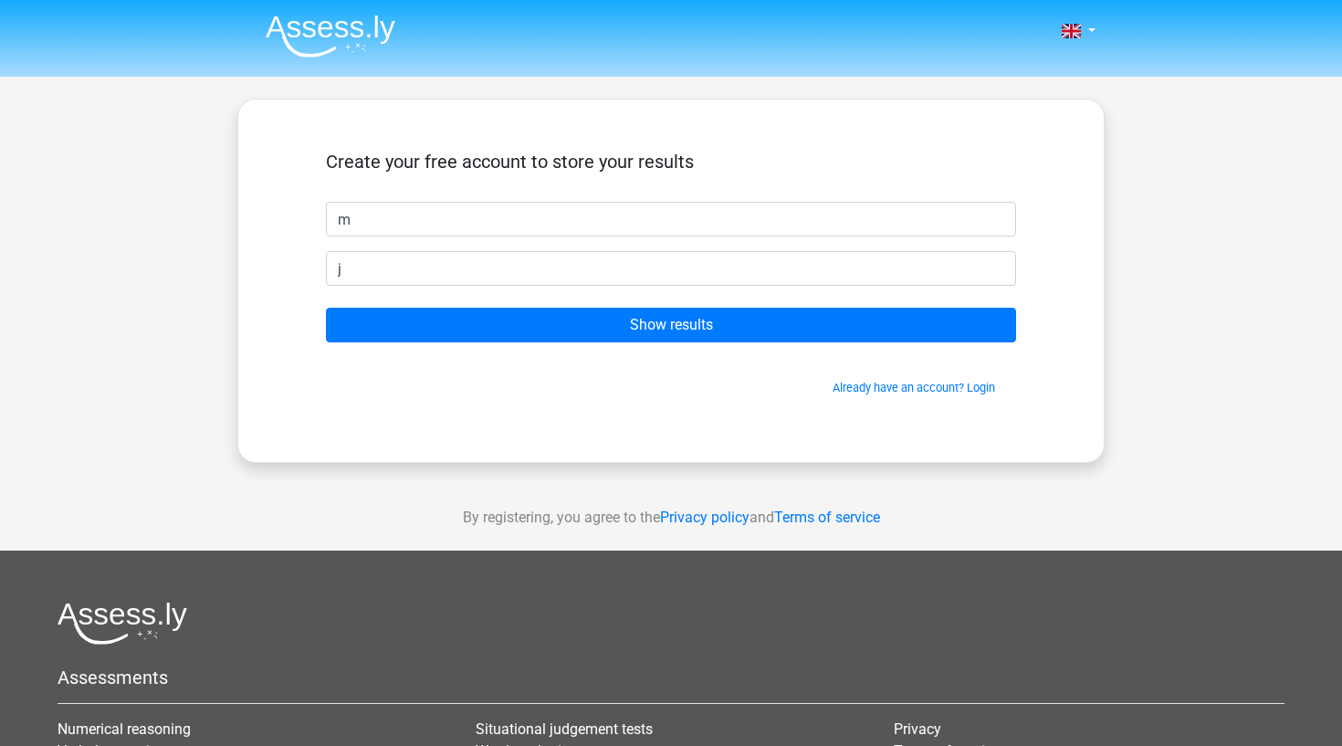
click at [559, 366] on div "Already have an account? Login" at bounding box center [671, 376] width 690 height 39
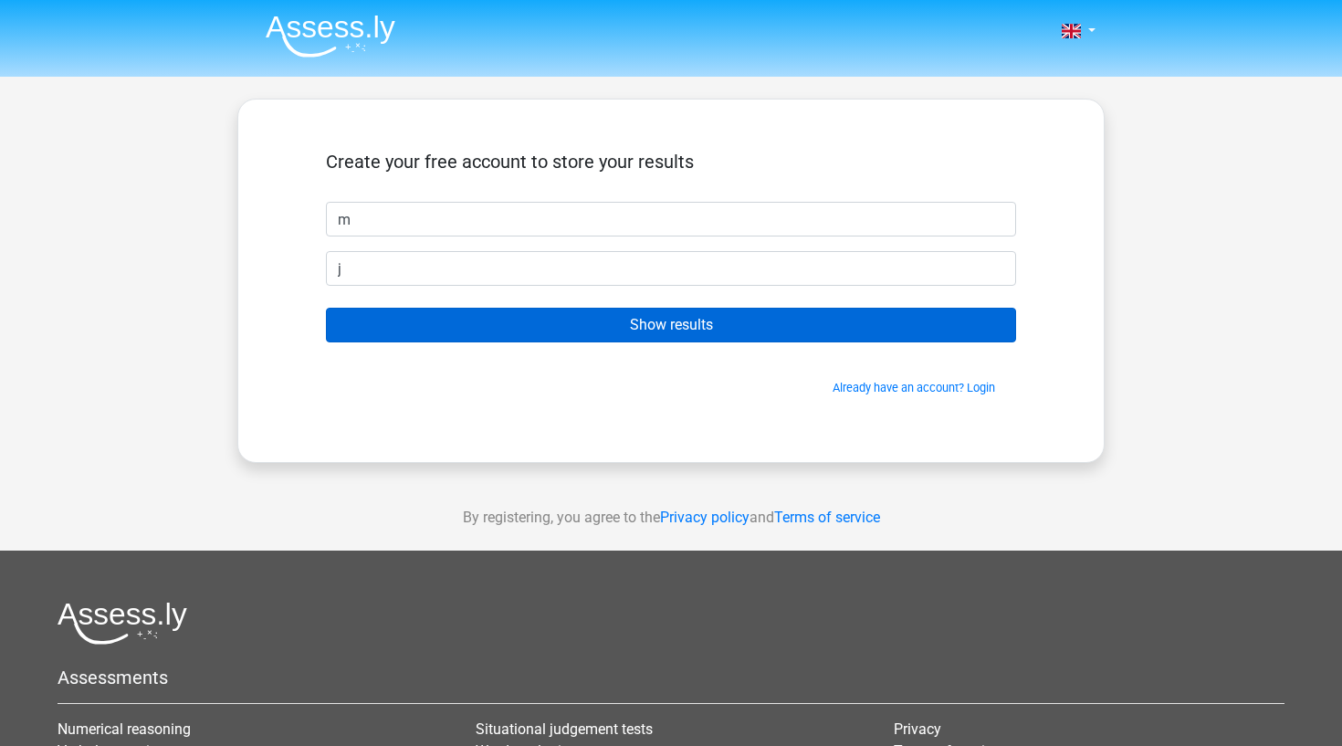
click at [569, 327] on input "Show results" at bounding box center [671, 325] width 690 height 35
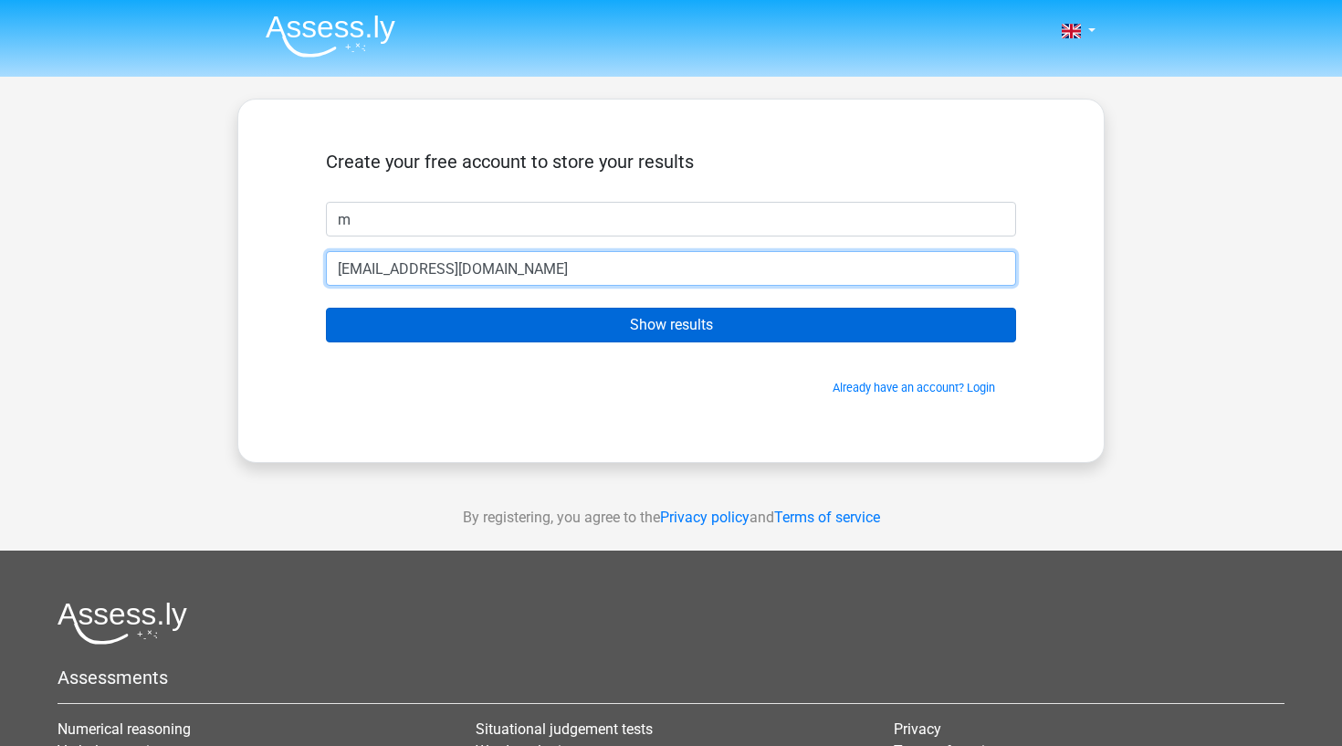
type input "abc@bluewin.ch"
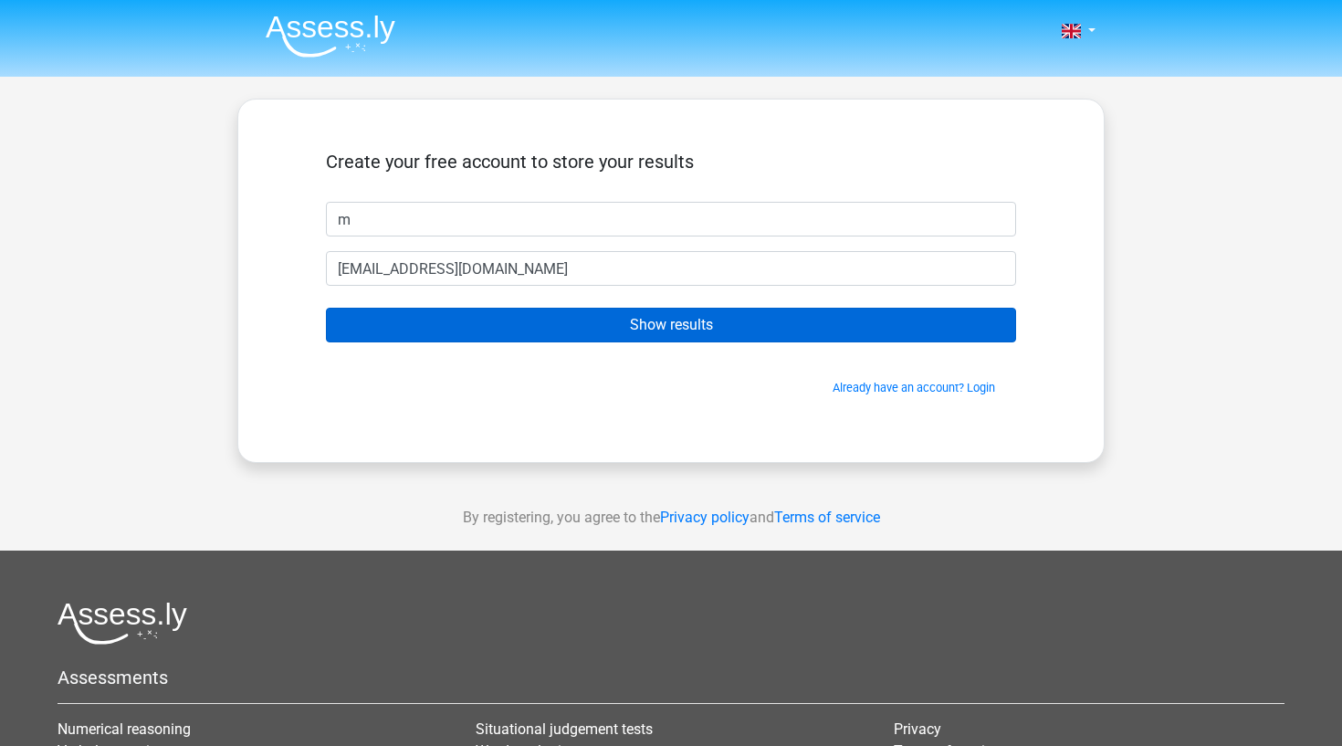
click at [569, 331] on input "Show results" at bounding box center [671, 325] width 690 height 35
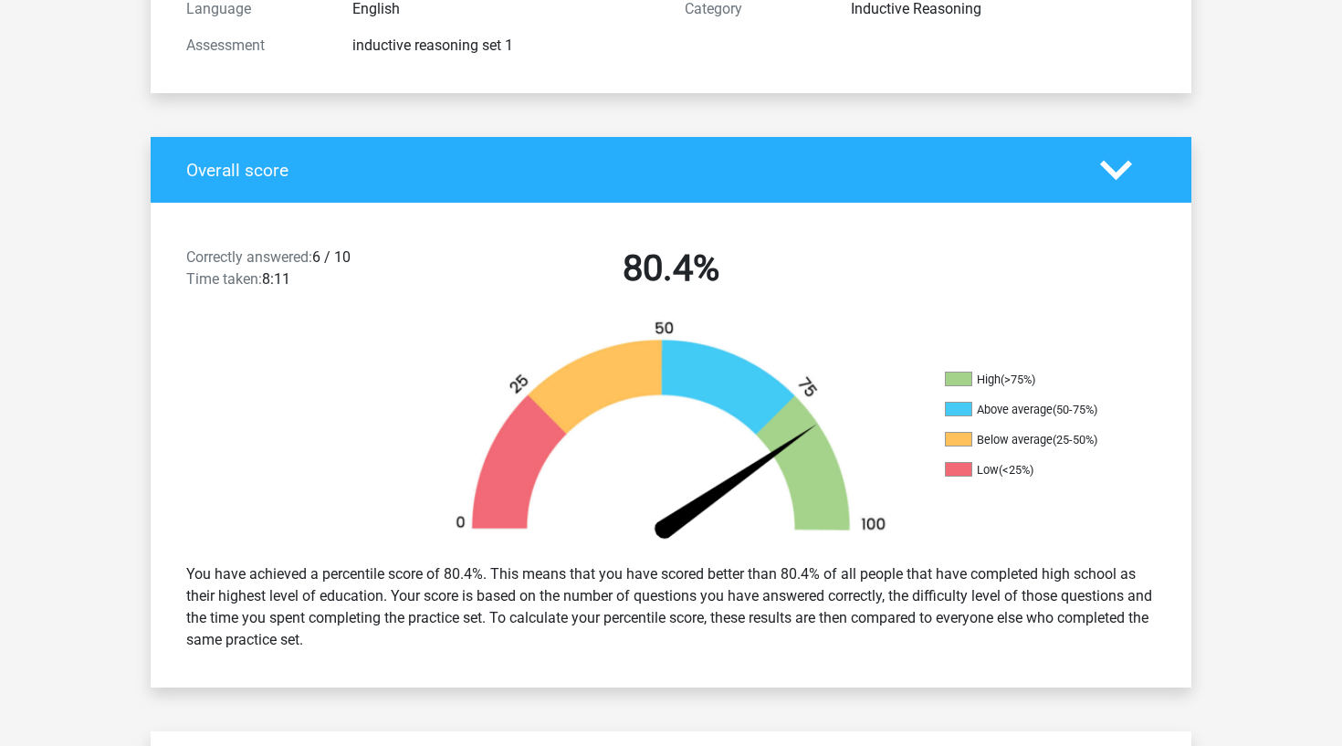
scroll to position [262, 0]
